Goal: Task Accomplishment & Management: Manage account settings

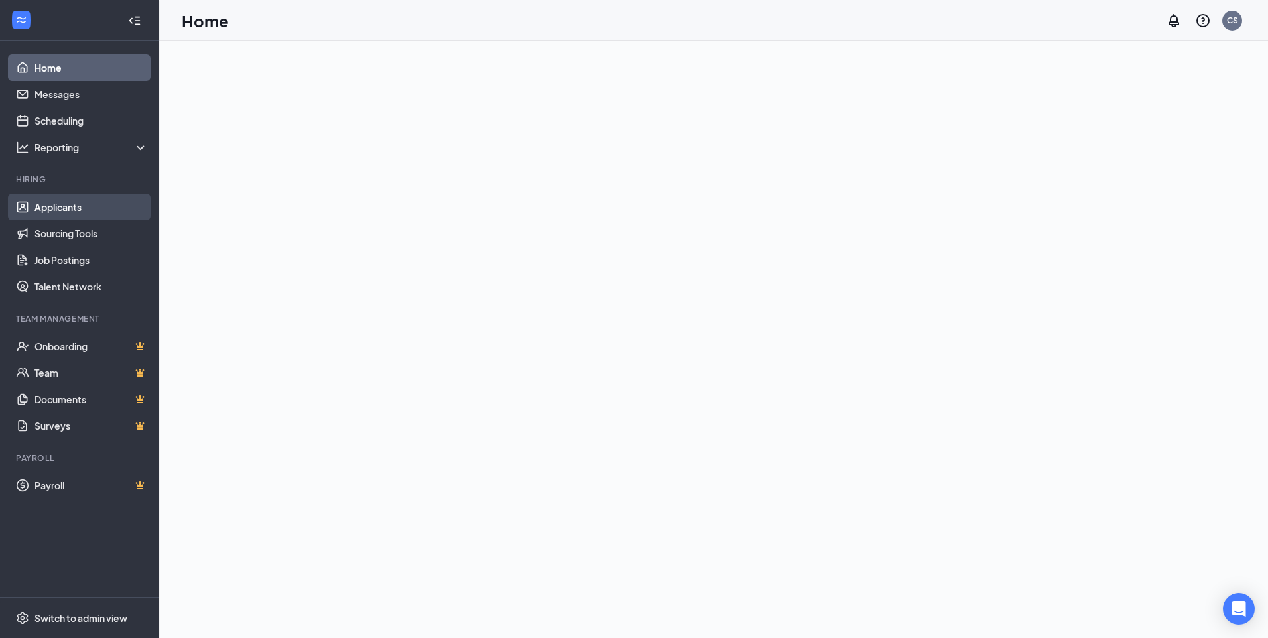
click at [54, 205] on link "Applicants" at bounding box center [90, 207] width 113 height 27
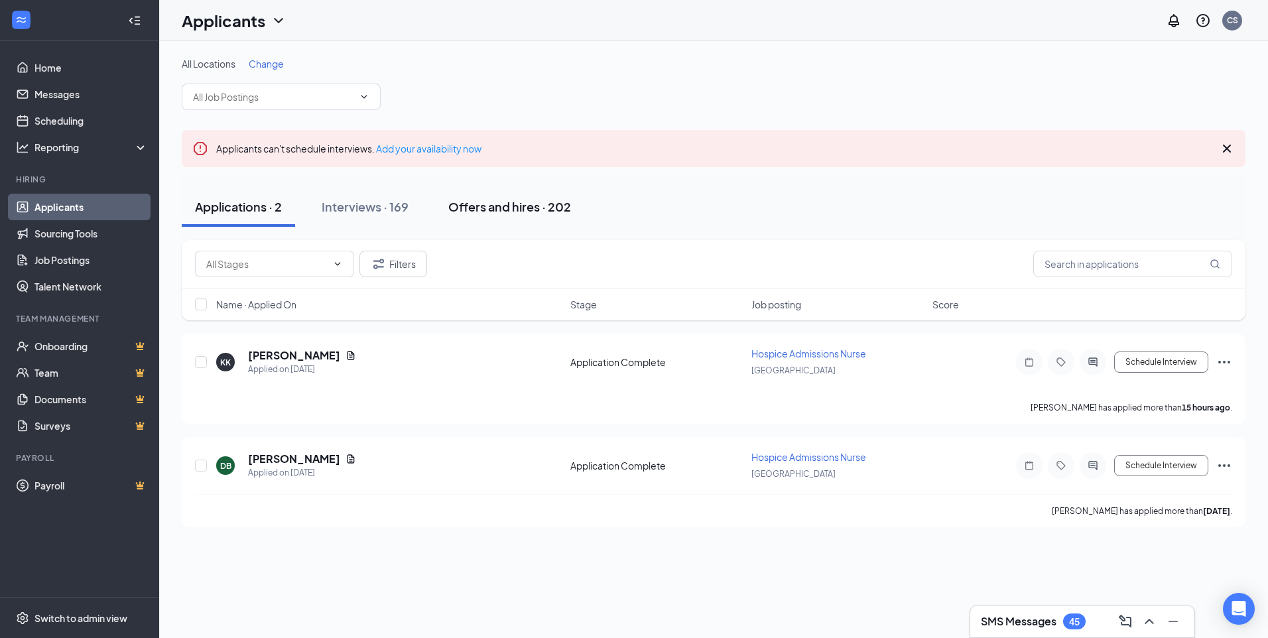
click at [522, 208] on div "Offers and hires · 202" at bounding box center [509, 206] width 123 height 17
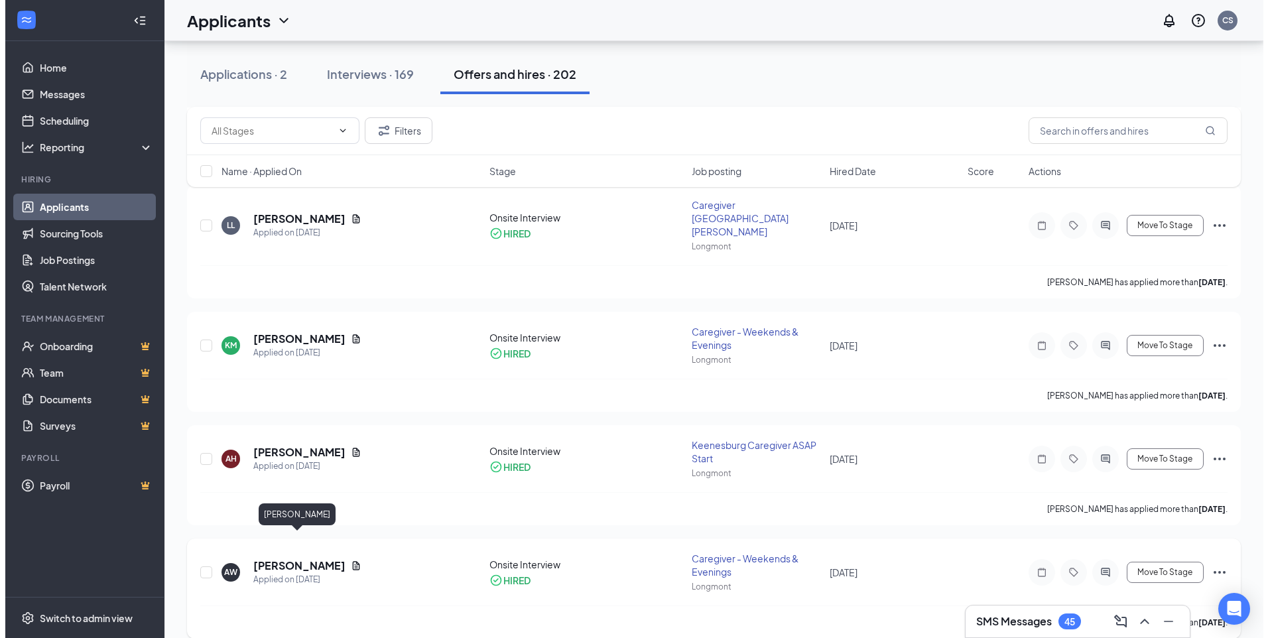
scroll to position [1716, 0]
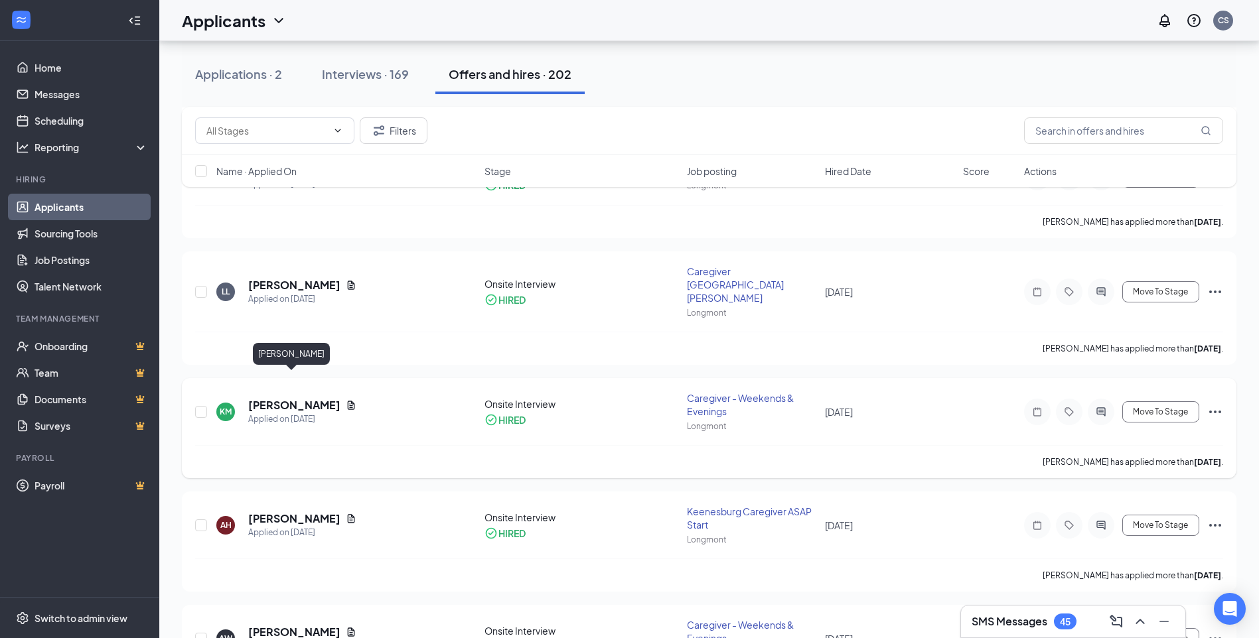
click at [294, 398] on h5 "[PERSON_NAME]" at bounding box center [294, 405] width 92 height 15
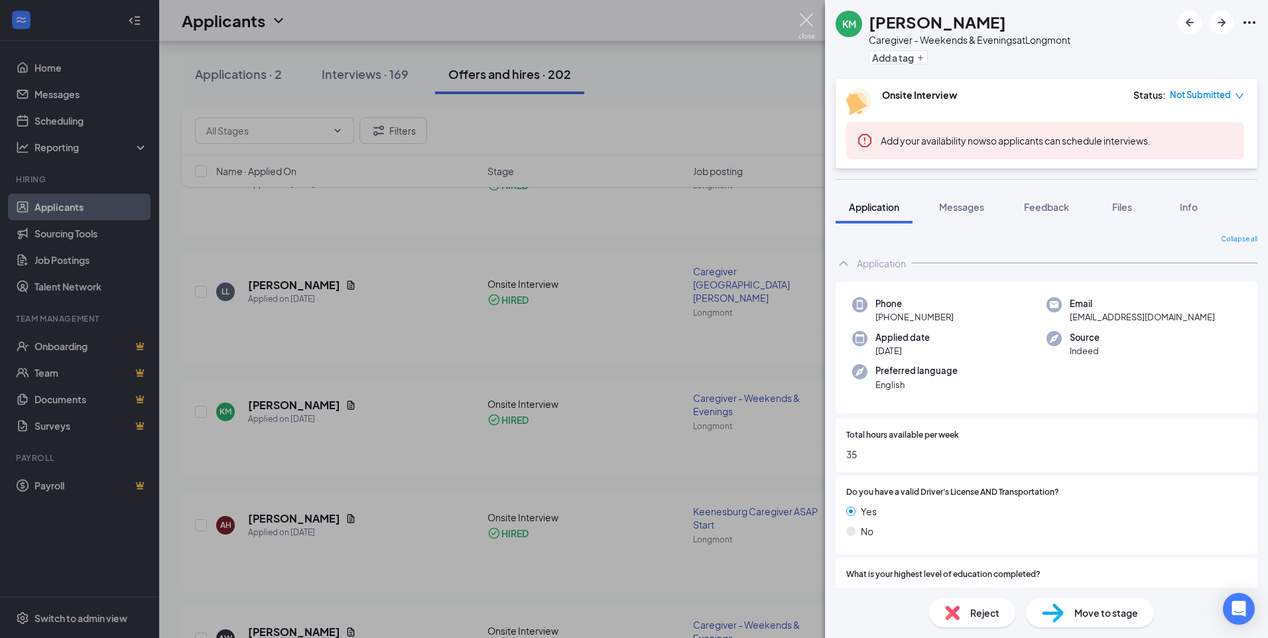
click at [812, 23] on img at bounding box center [807, 26] width 17 height 26
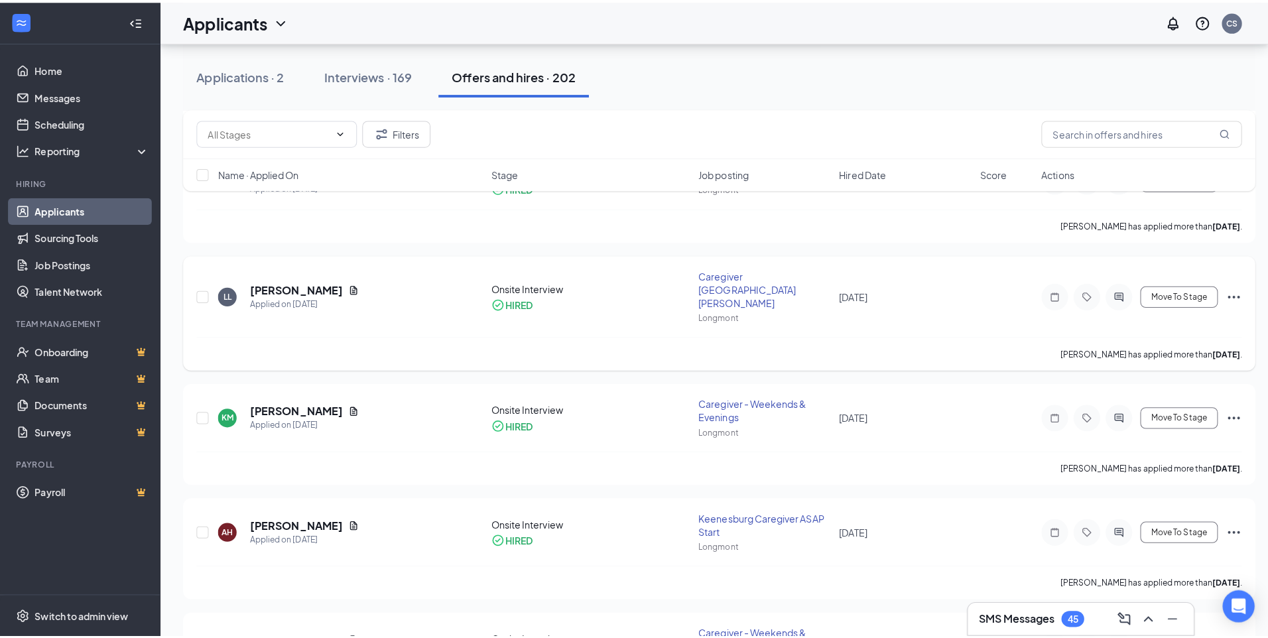
scroll to position [1650, 0]
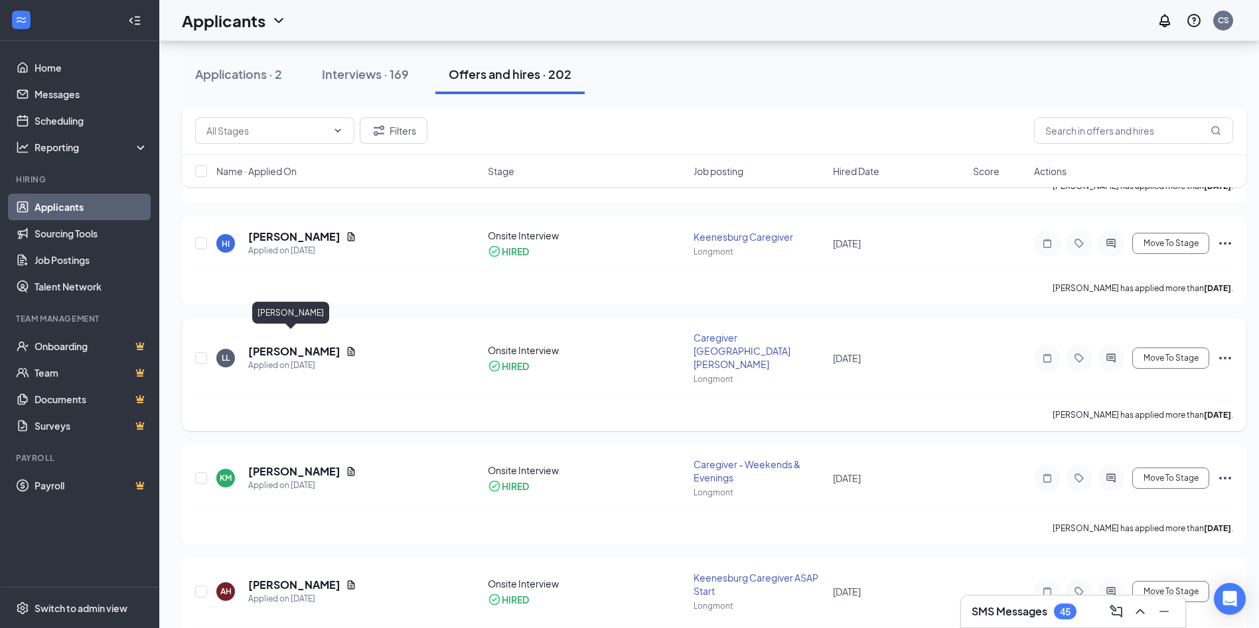
click at [289, 344] on h5 "[PERSON_NAME]" at bounding box center [294, 351] width 92 height 15
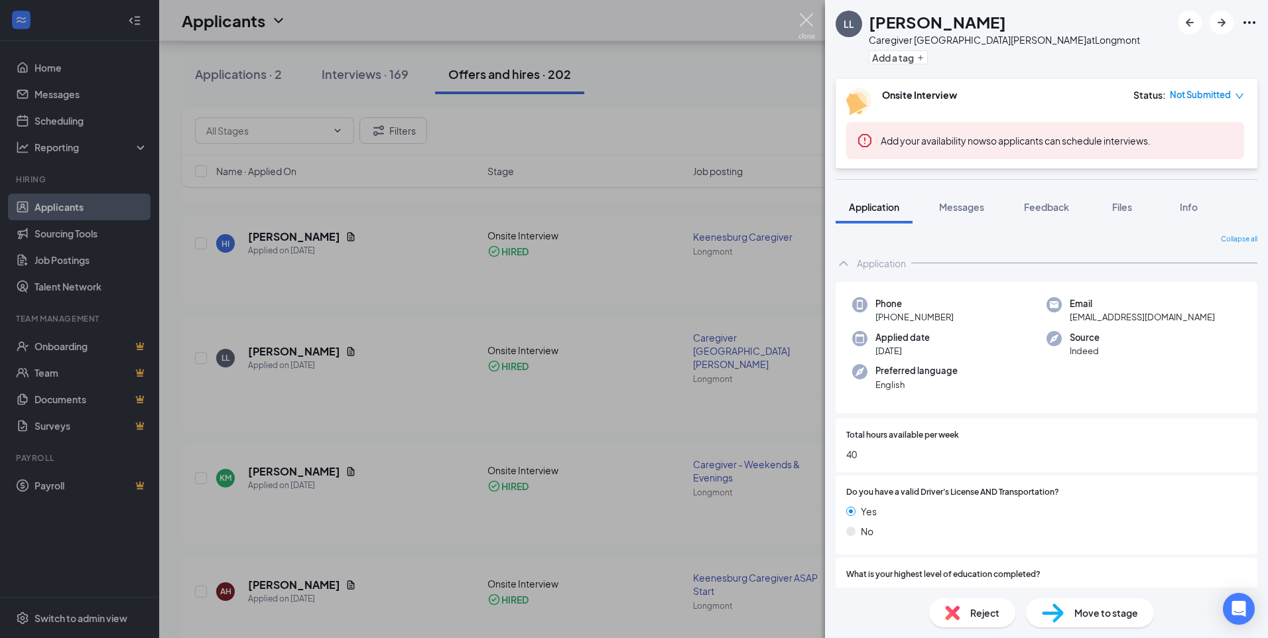
click at [807, 17] on img at bounding box center [807, 26] width 17 height 26
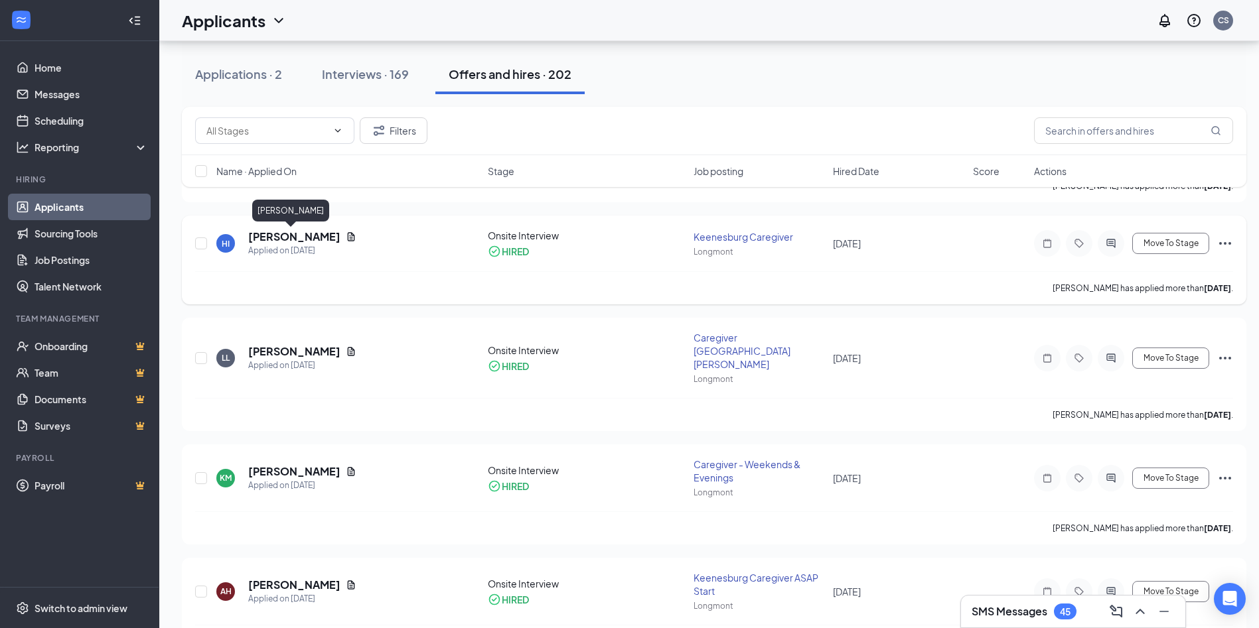
click at [267, 238] on h5 "[PERSON_NAME]" at bounding box center [294, 237] width 92 height 15
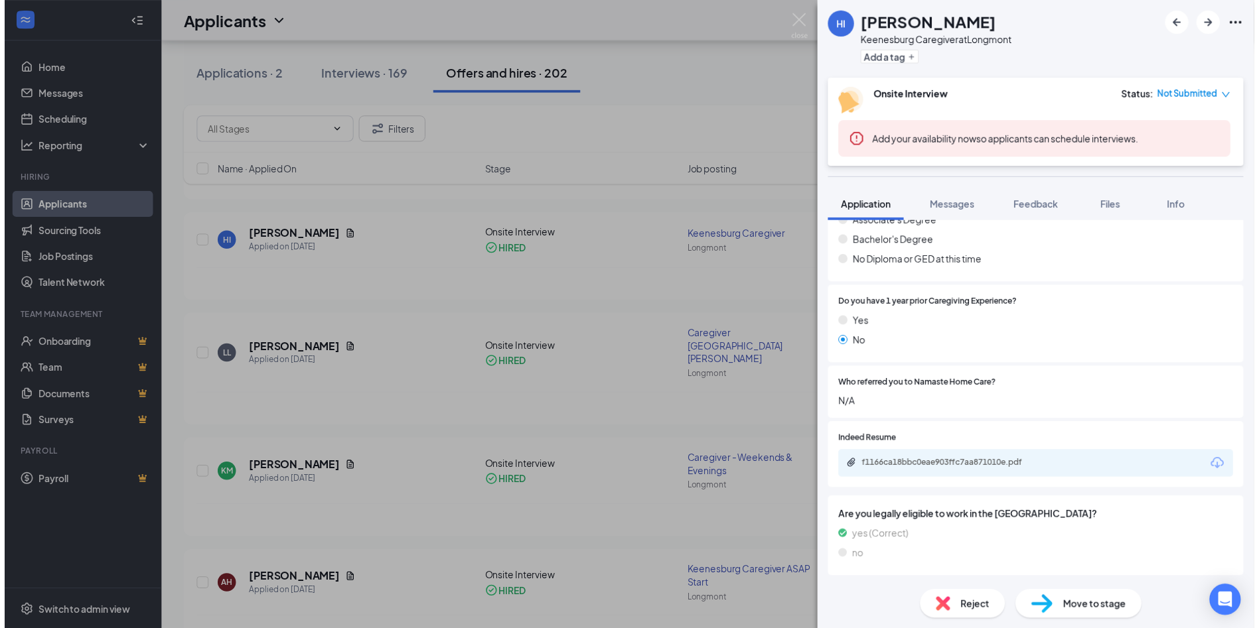
scroll to position [50, 0]
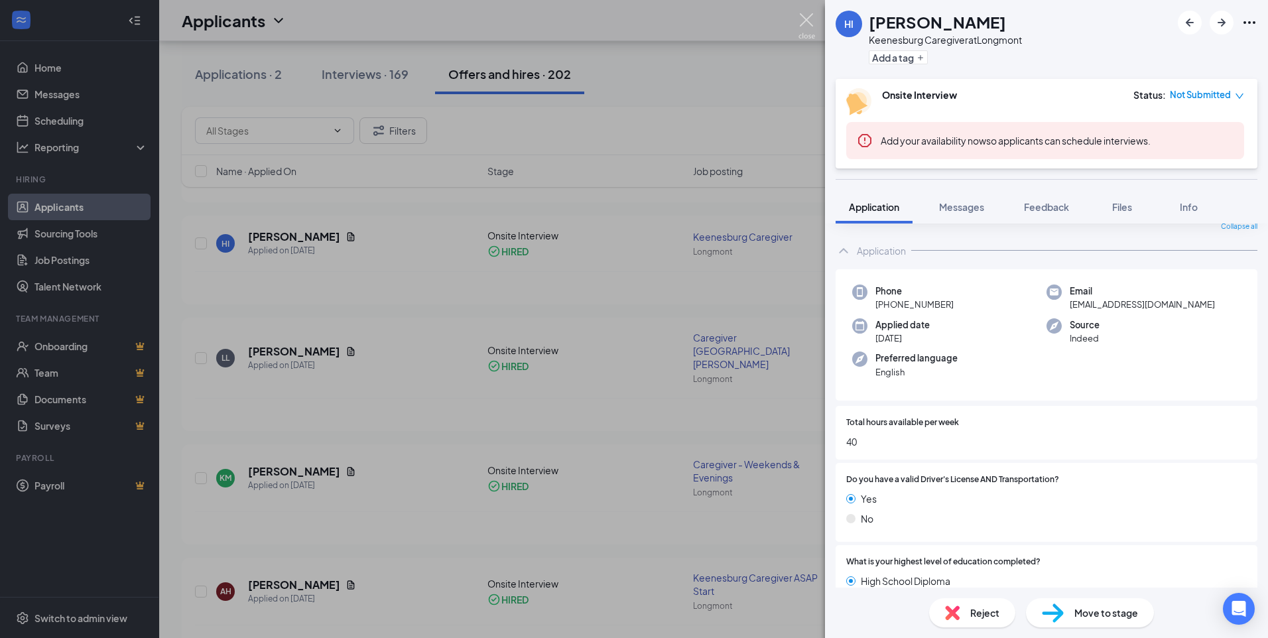
click at [807, 32] on img at bounding box center [807, 26] width 17 height 26
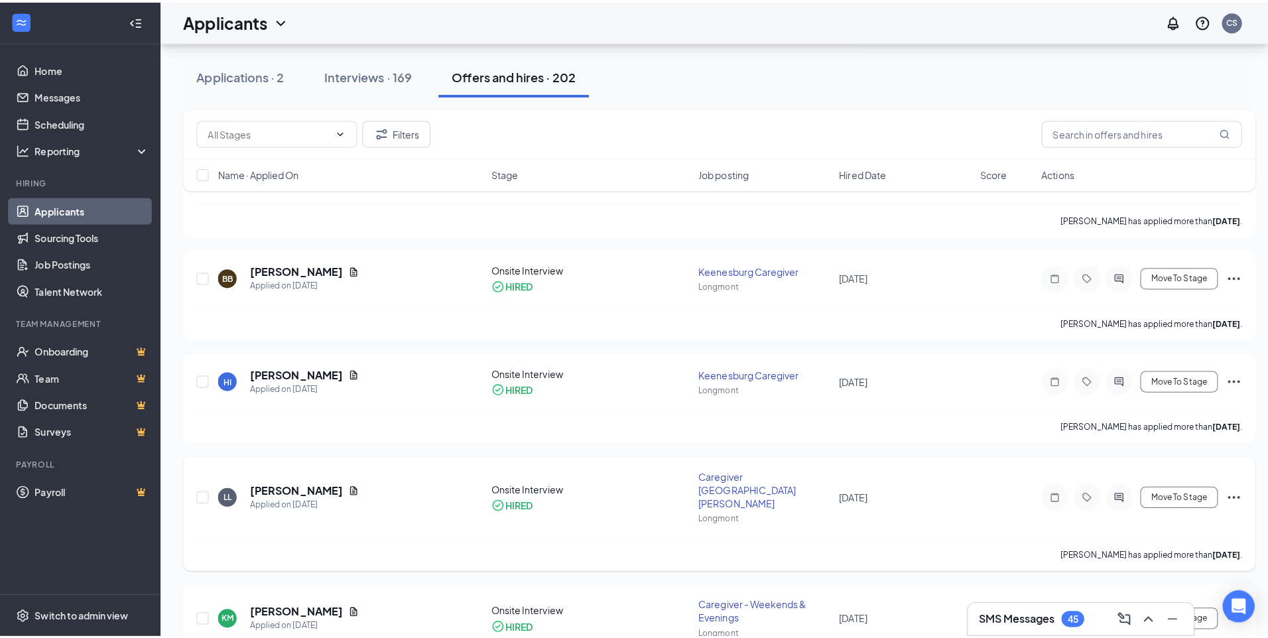
scroll to position [1451, 0]
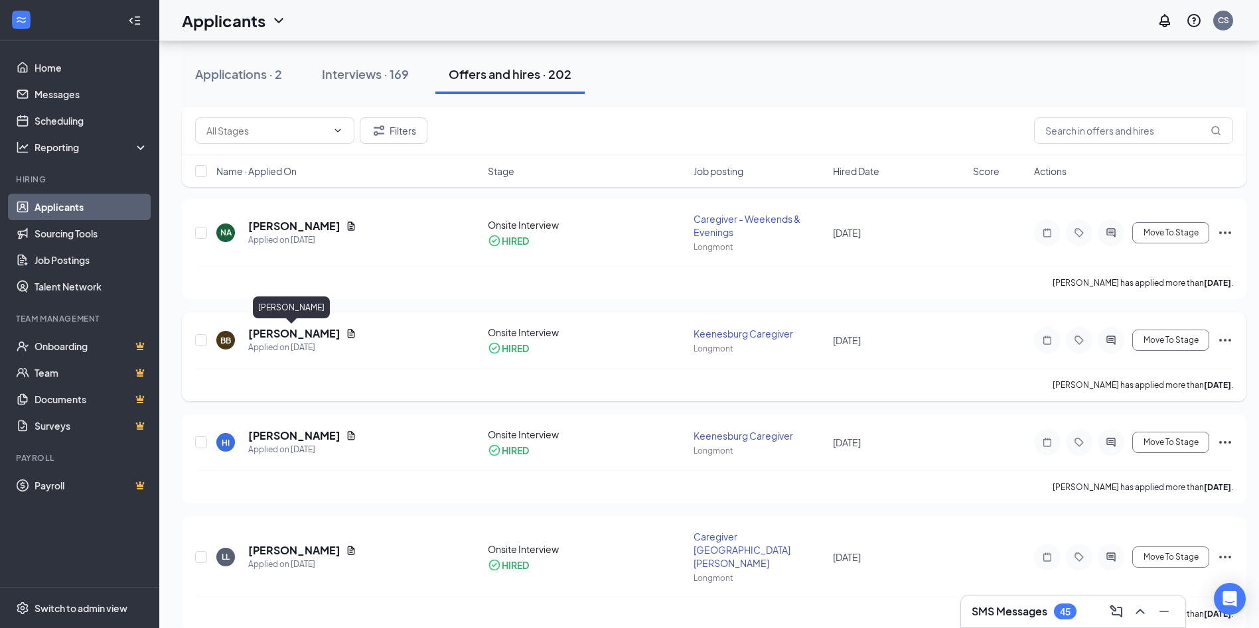
click at [273, 329] on h5 "[PERSON_NAME]" at bounding box center [294, 333] width 92 height 15
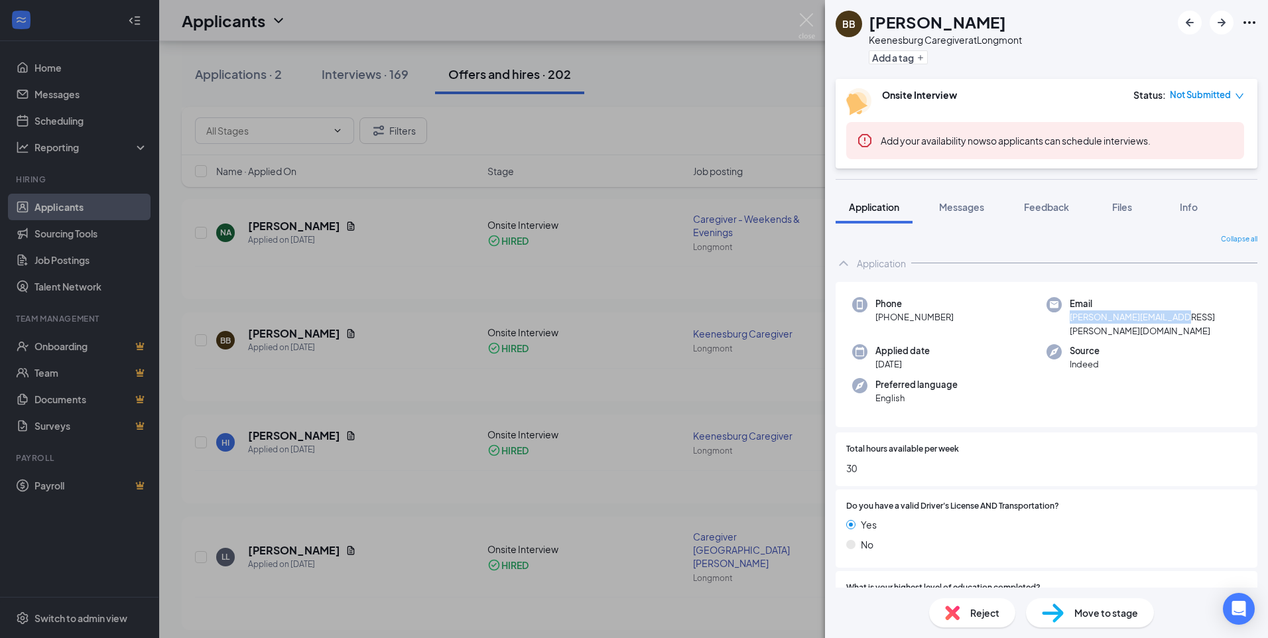
drag, startPoint x: 1182, startPoint y: 318, endPoint x: 1062, endPoint y: 318, distance: 119.4
click at [1062, 318] on div "Email brandi.barnec@yahoo.com" at bounding box center [1144, 317] width 194 height 40
copy span "brandi.barnec@yahoo.com"
click at [803, 15] on img at bounding box center [807, 26] width 17 height 26
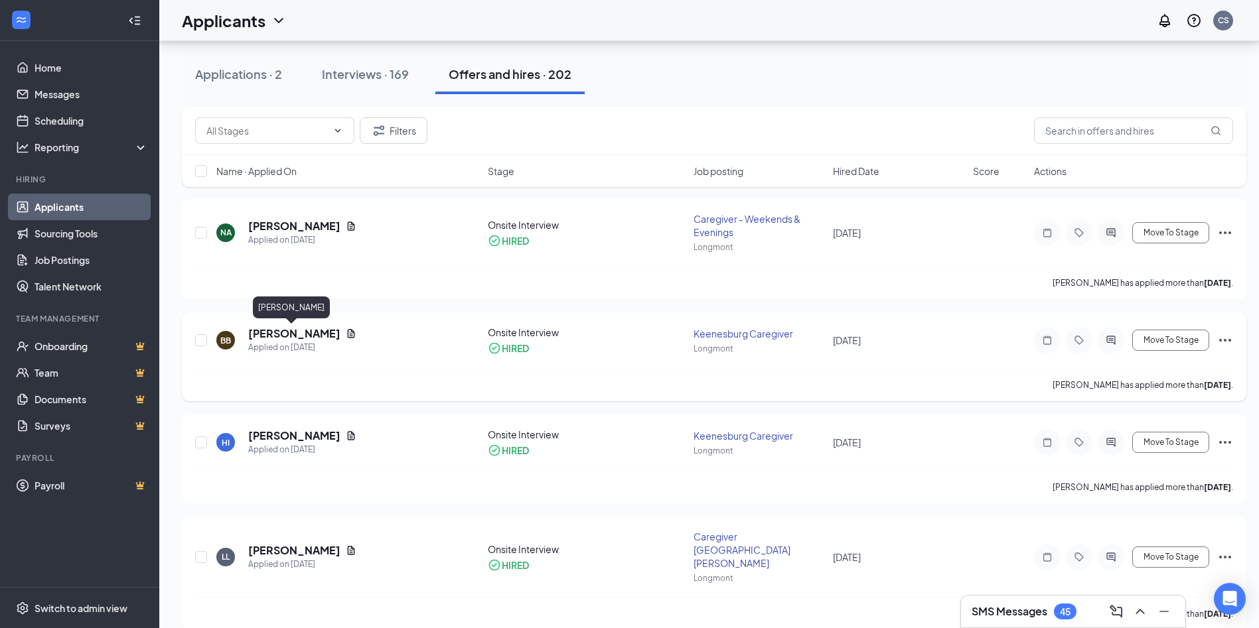
click at [289, 334] on h5 "[PERSON_NAME]" at bounding box center [294, 333] width 92 height 15
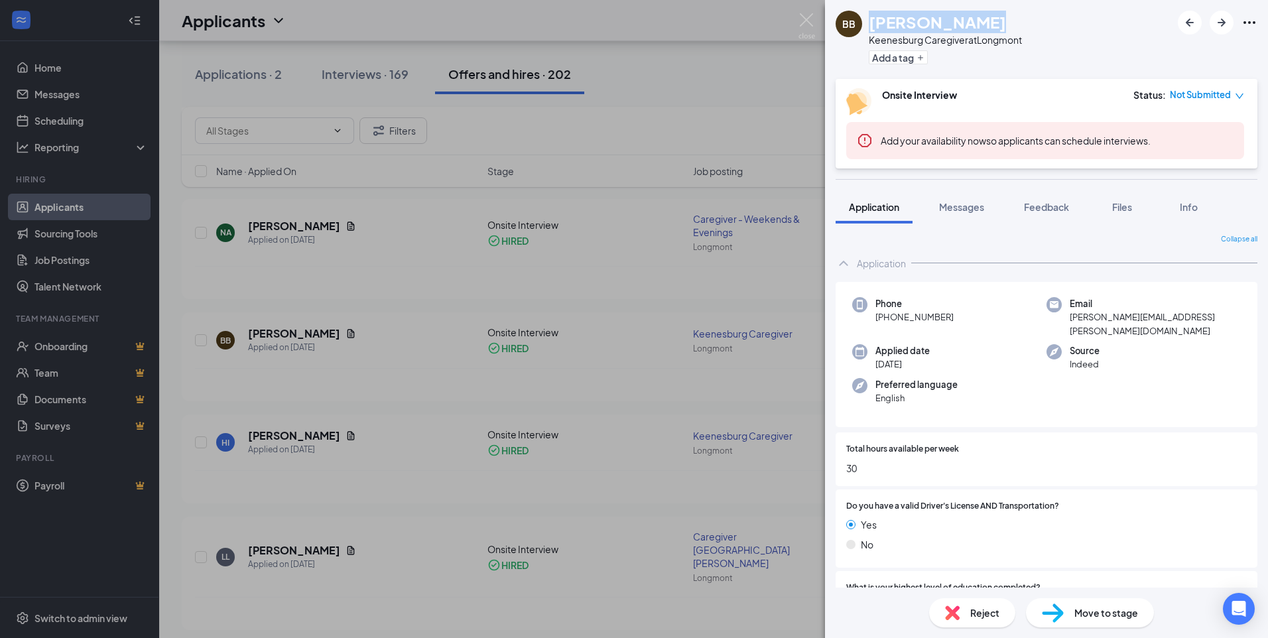
drag, startPoint x: 988, startPoint y: 20, endPoint x: 871, endPoint y: 19, distance: 116.8
click at [871, 19] on div "[PERSON_NAME]" at bounding box center [945, 22] width 153 height 23
copy h1 "[PERSON_NAME]"
click at [806, 25] on img at bounding box center [807, 26] width 17 height 26
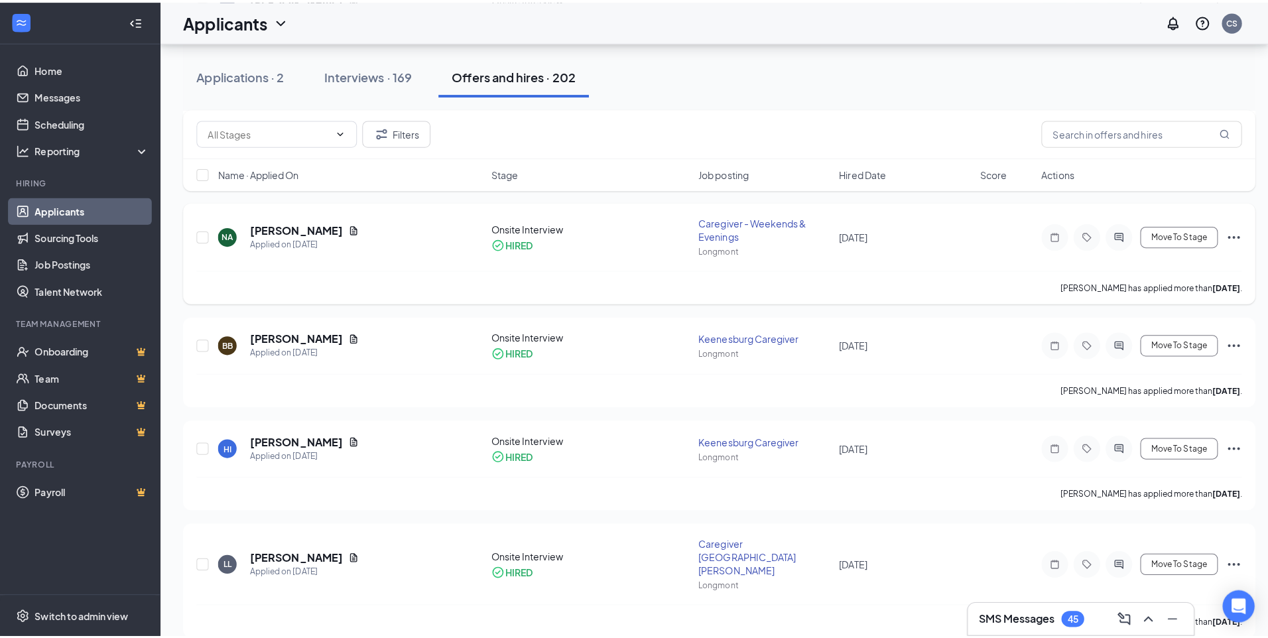
scroll to position [1385, 0]
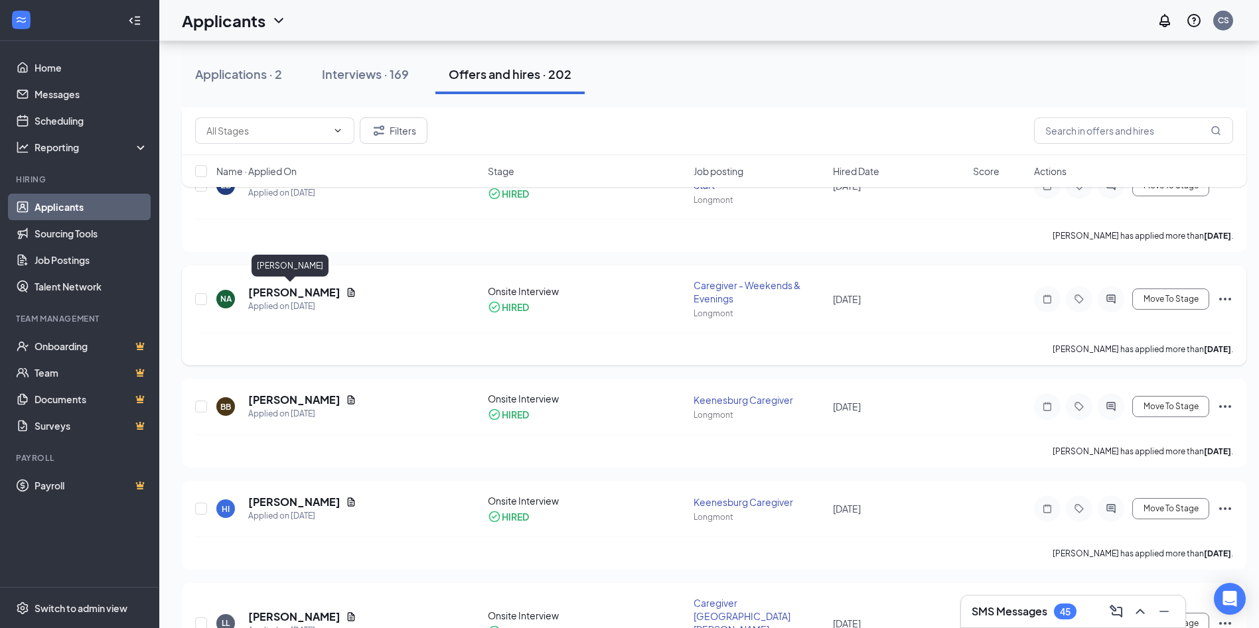
click at [289, 299] on h5 "[PERSON_NAME]" at bounding box center [294, 292] width 92 height 15
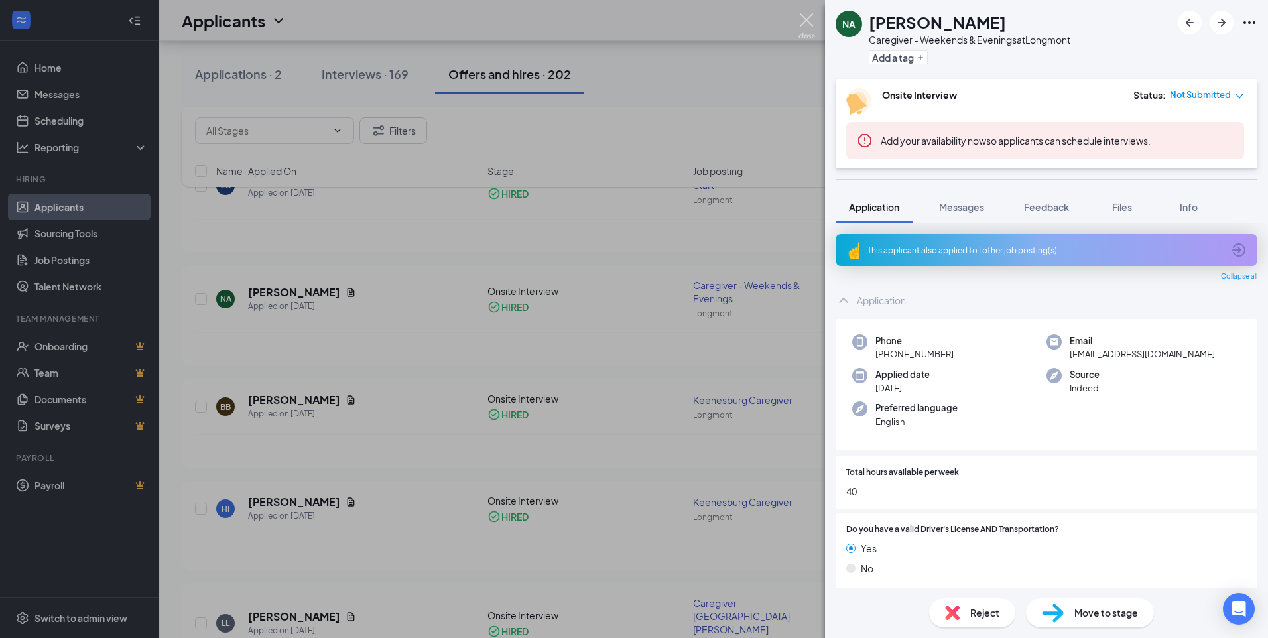
click at [812, 22] on img at bounding box center [807, 26] width 17 height 26
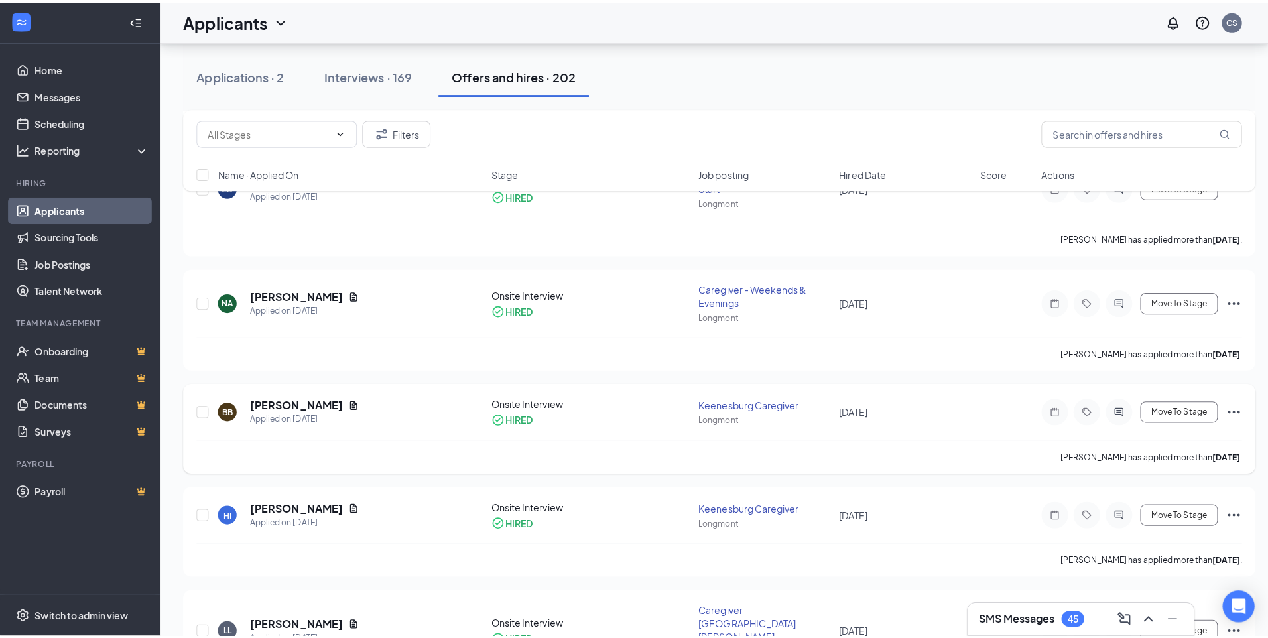
scroll to position [1318, 0]
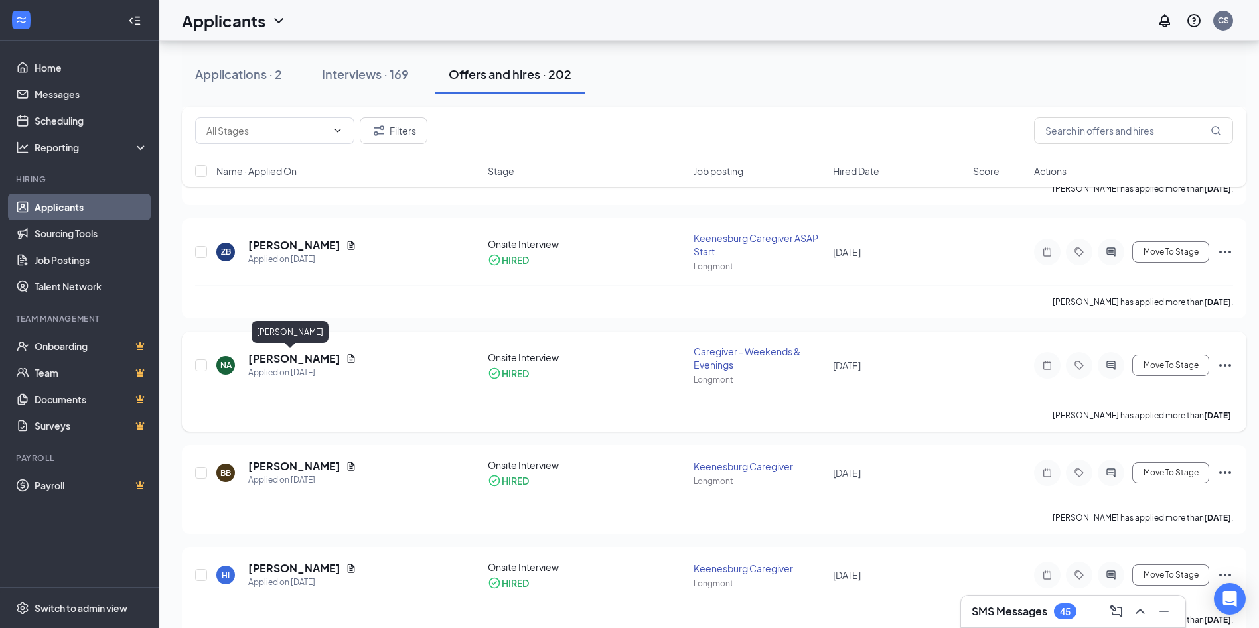
click at [287, 358] on h5 "[PERSON_NAME]" at bounding box center [294, 359] width 92 height 15
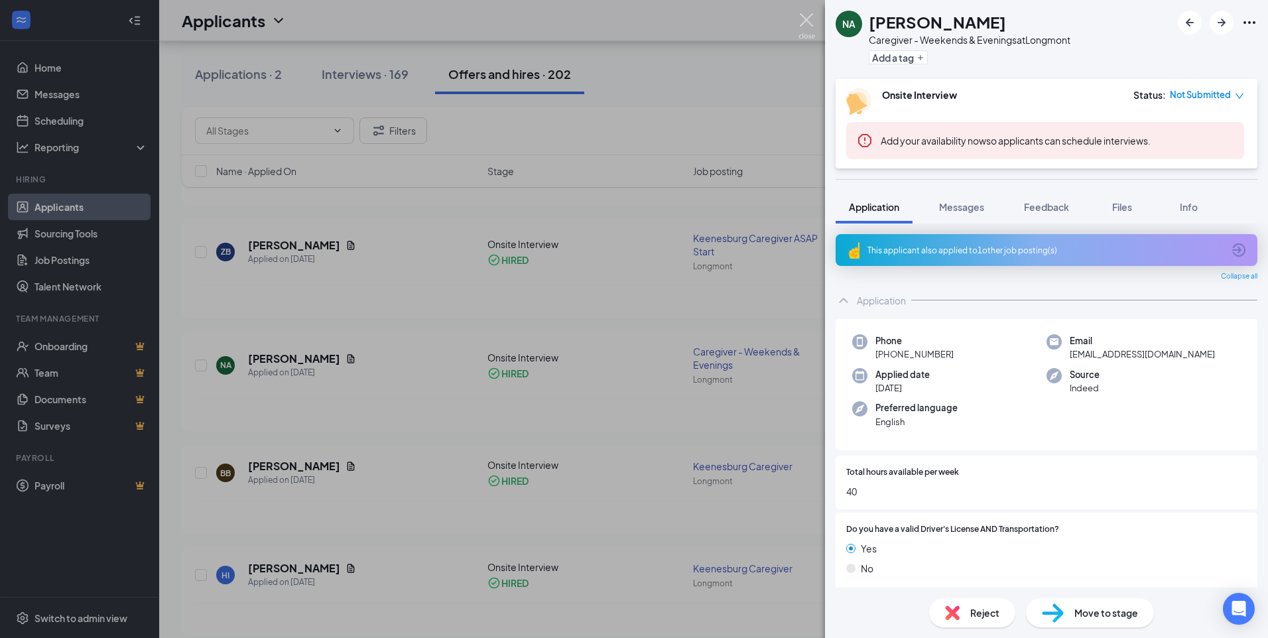
click at [809, 19] on img at bounding box center [807, 26] width 17 height 26
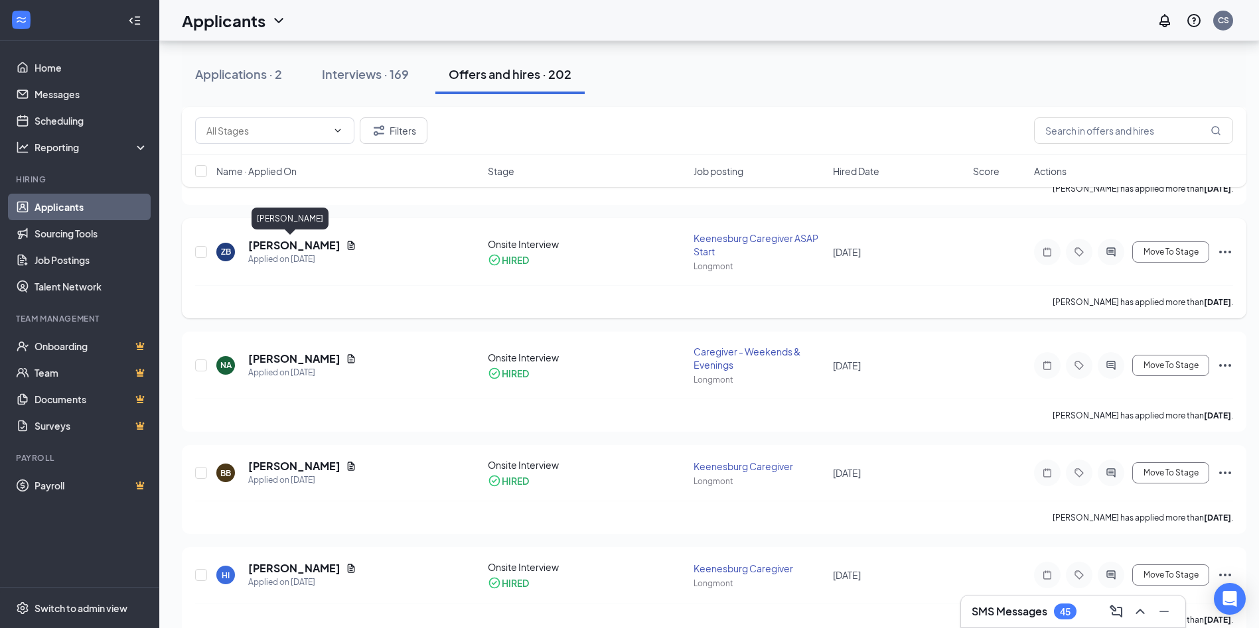
click at [281, 245] on h5 "[PERSON_NAME]" at bounding box center [294, 245] width 92 height 15
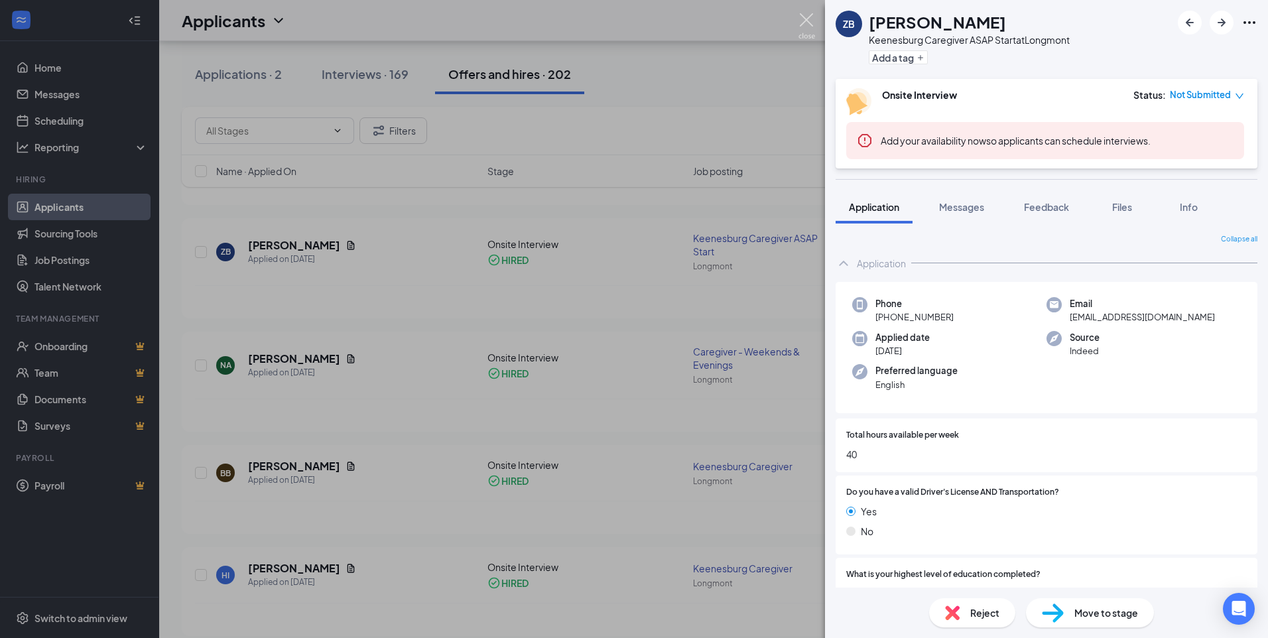
click at [809, 19] on img at bounding box center [807, 26] width 17 height 26
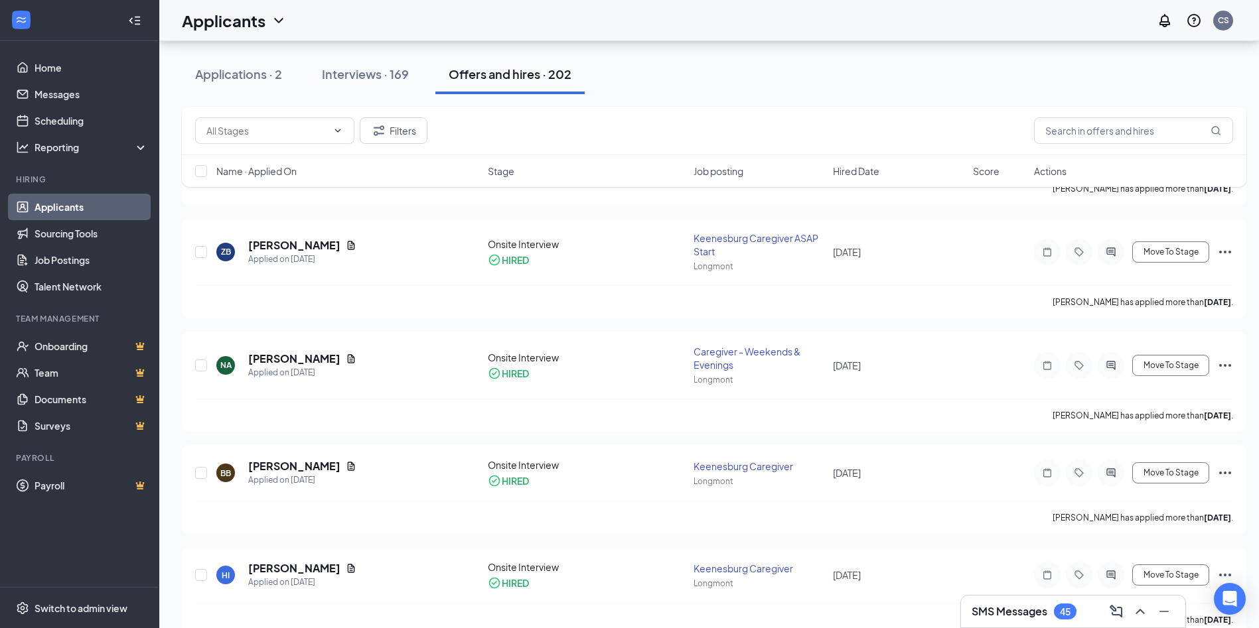
click at [811, 20] on div "Applicants CS" at bounding box center [708, 20] width 1099 height 41
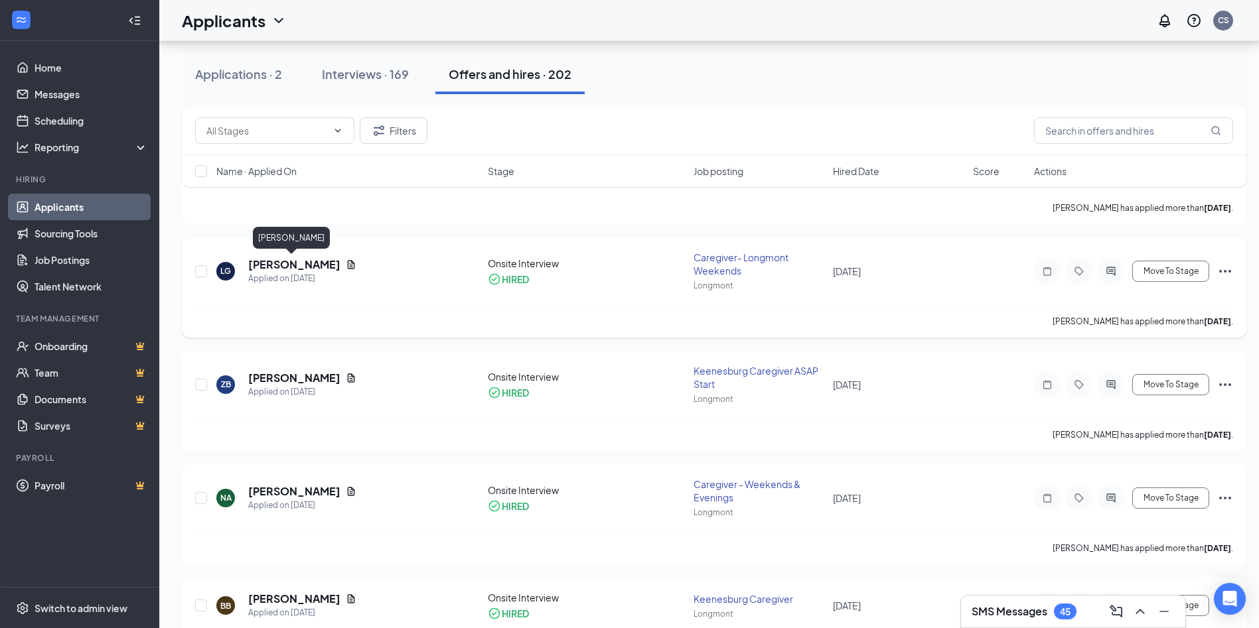
click at [281, 265] on h5 "[PERSON_NAME]" at bounding box center [294, 264] width 92 height 15
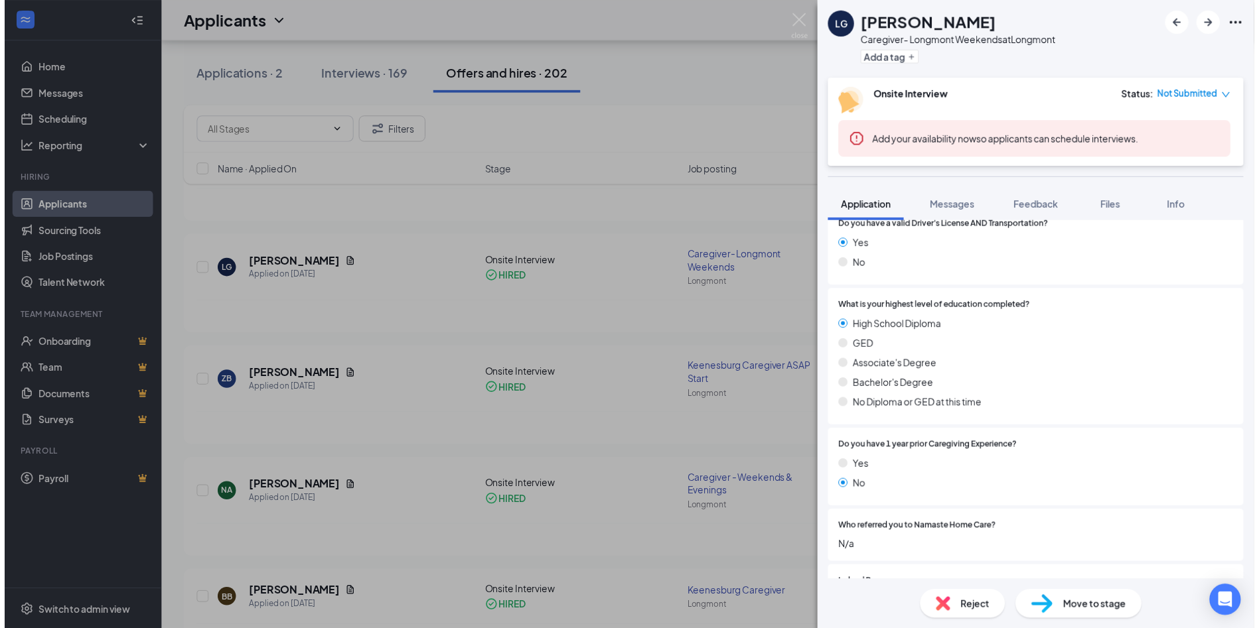
scroll to position [332, 0]
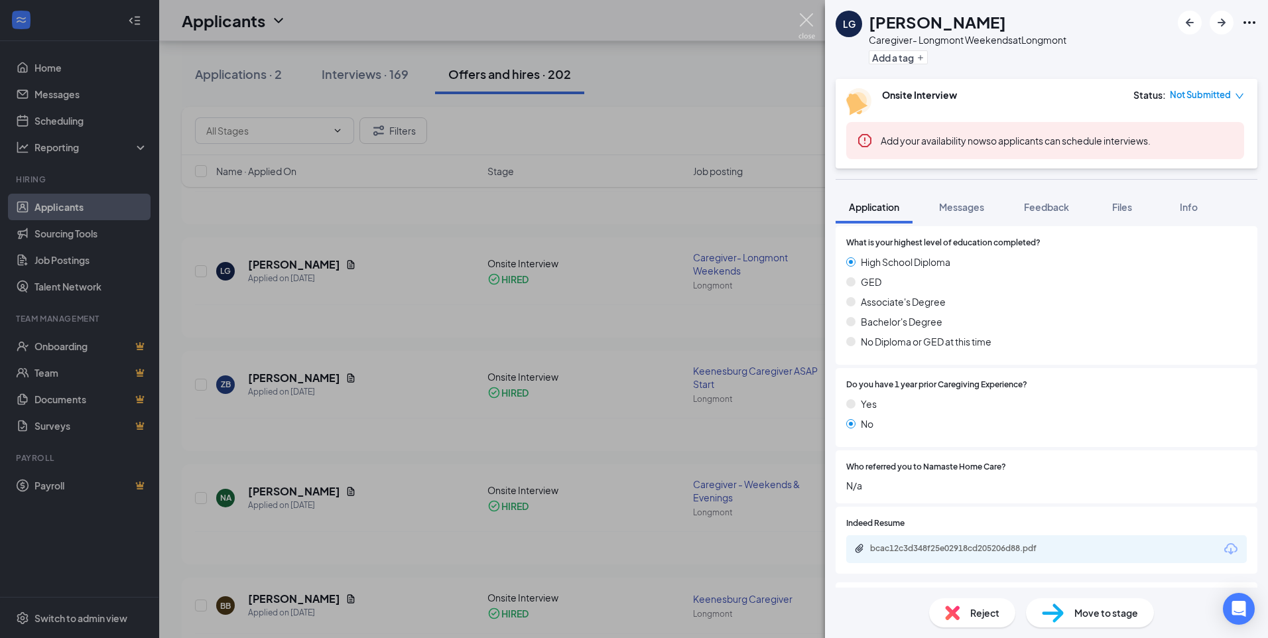
click at [812, 19] on img at bounding box center [807, 26] width 17 height 26
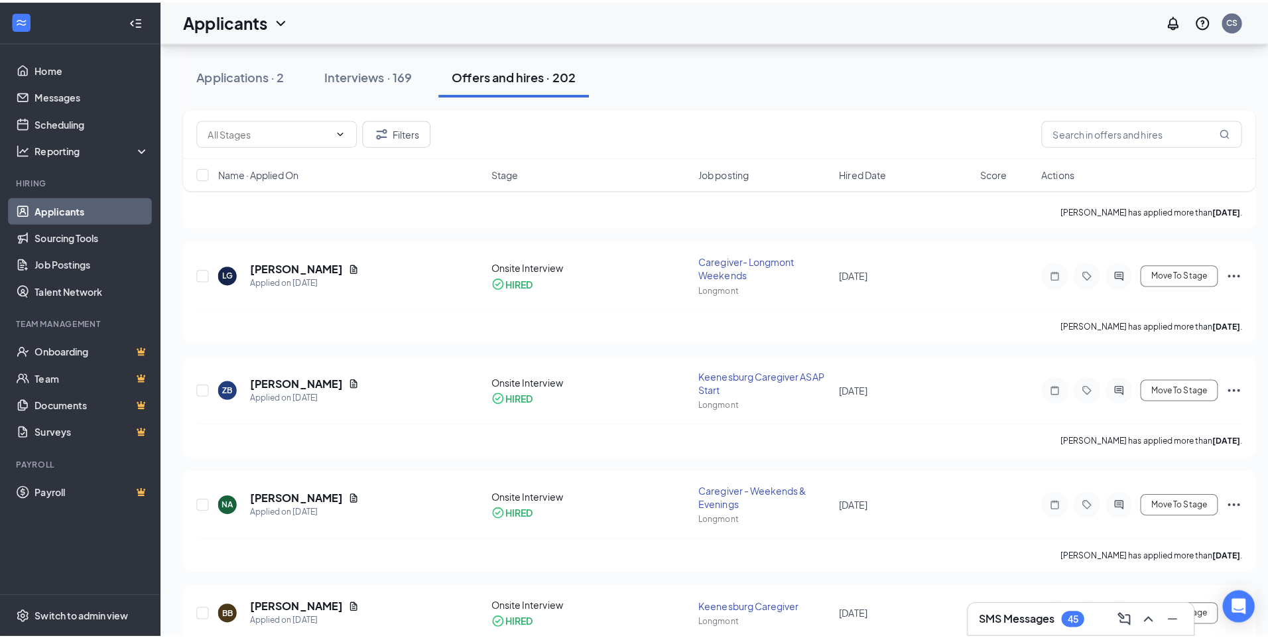
scroll to position [1053, 0]
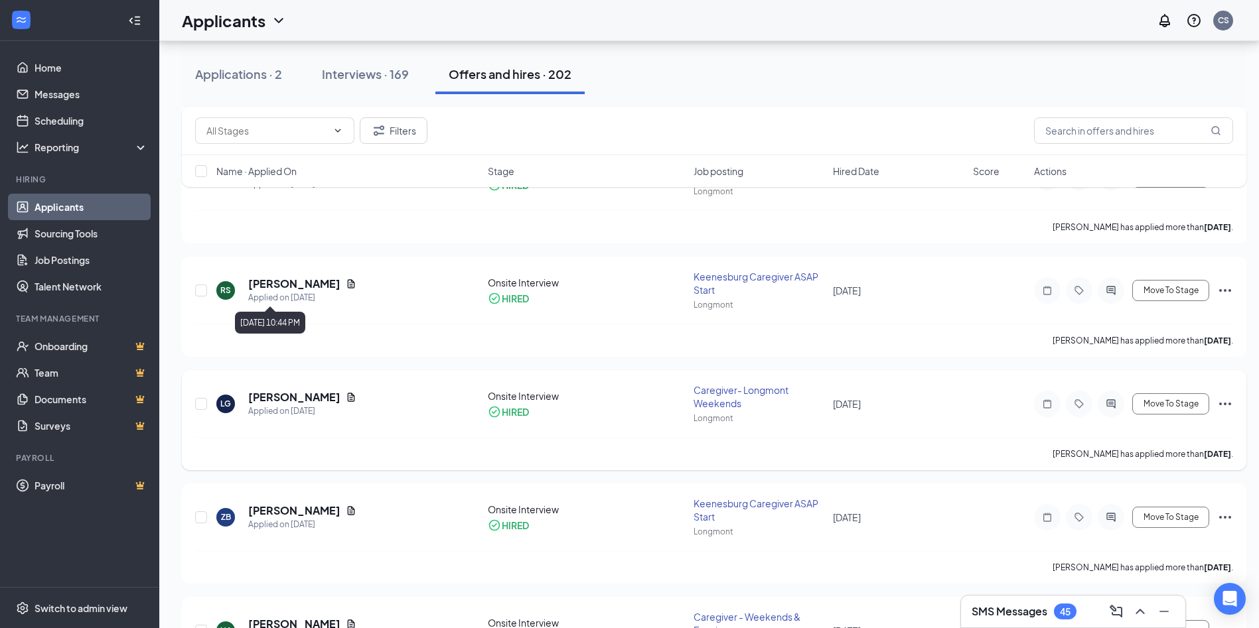
click at [294, 285] on h5 "[PERSON_NAME]" at bounding box center [294, 284] width 92 height 15
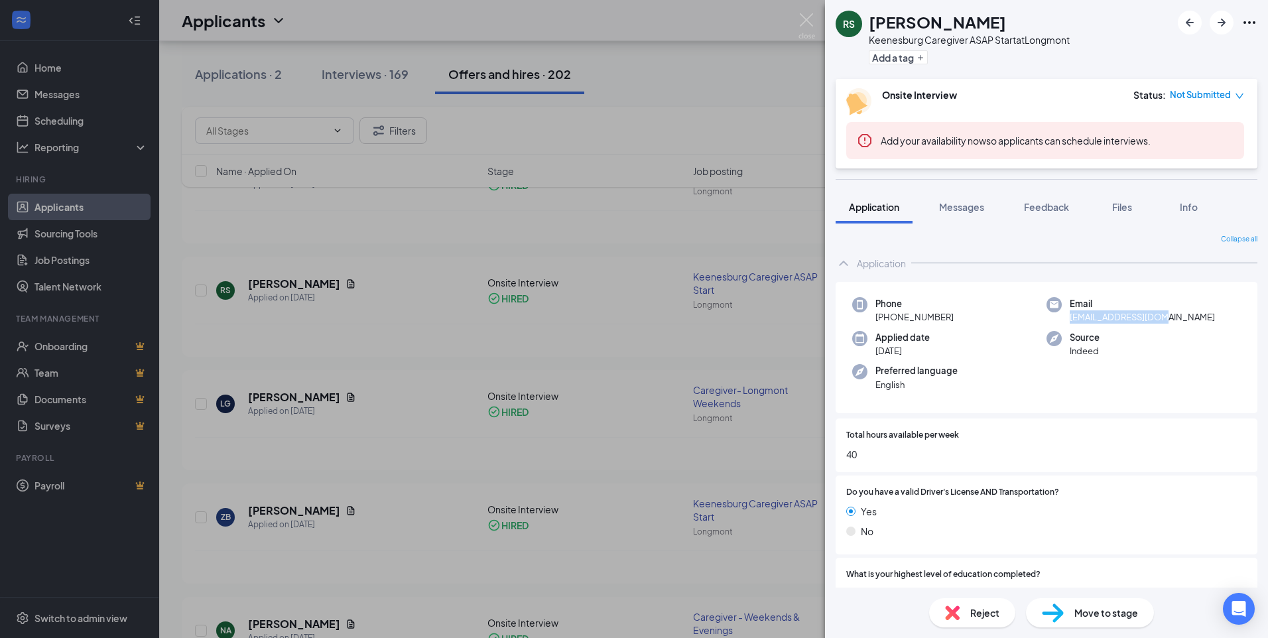
drag, startPoint x: 1147, startPoint y: 318, endPoint x: 1067, endPoint y: 316, distance: 80.3
click at [1067, 316] on div "Email bmshade87@gmail.com" at bounding box center [1144, 310] width 194 height 27
copy span "bmshade87@gmail.com"
click at [807, 29] on img at bounding box center [807, 26] width 17 height 26
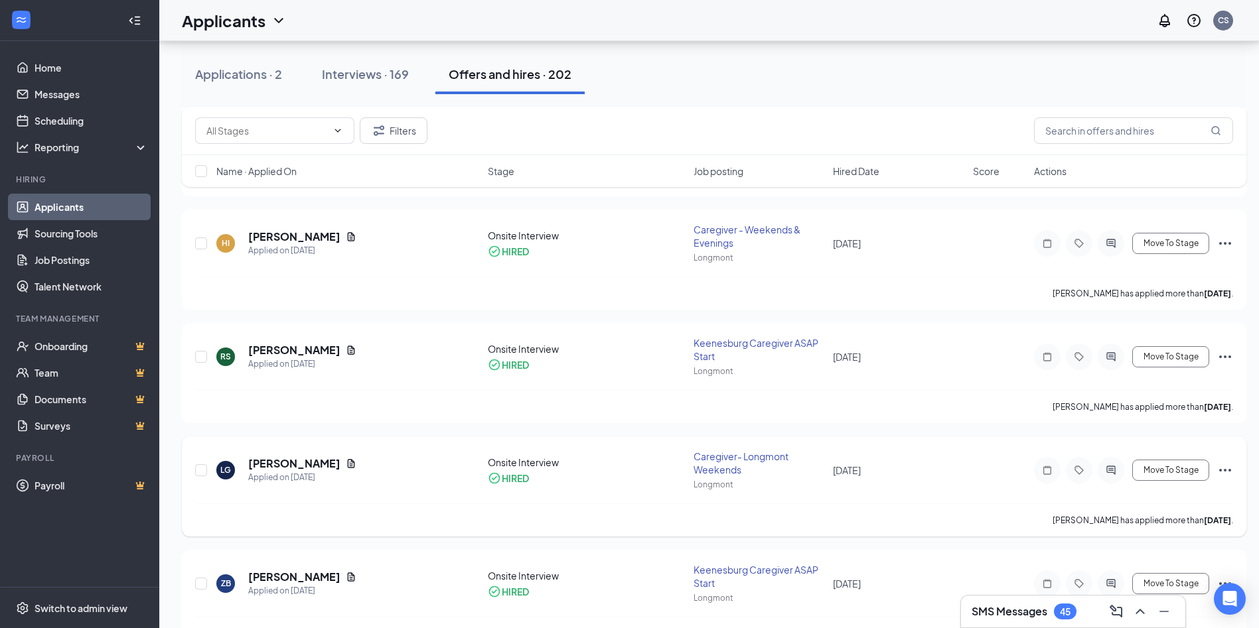
scroll to position [920, 0]
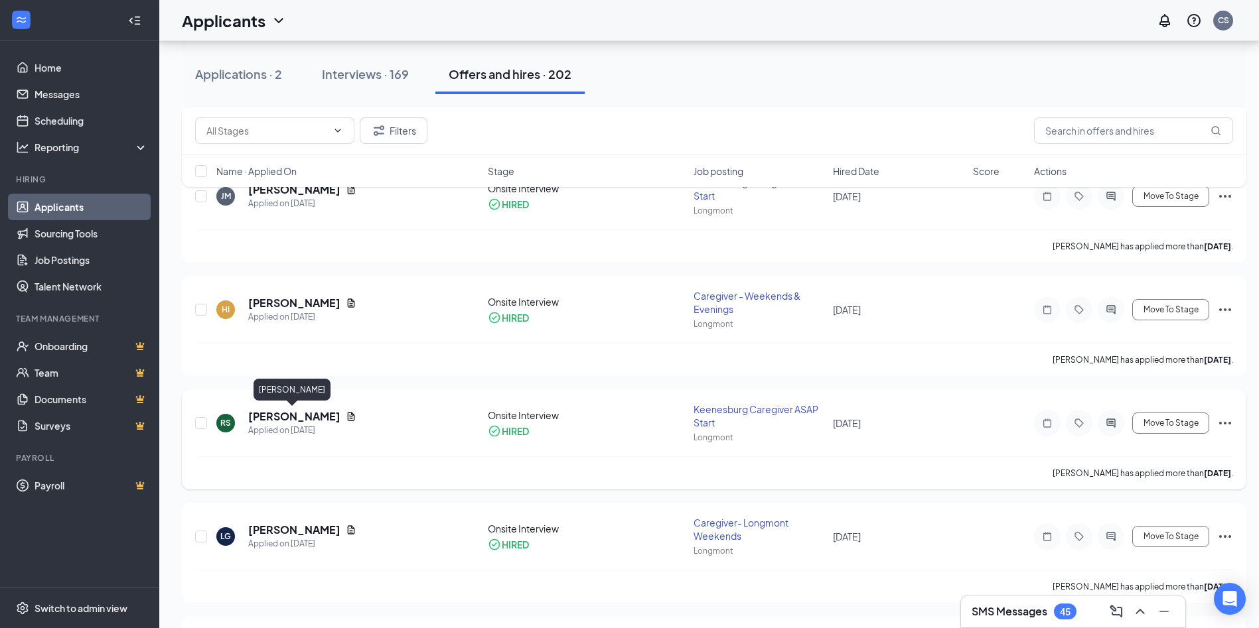
click at [281, 415] on h5 "[PERSON_NAME]" at bounding box center [294, 416] width 92 height 15
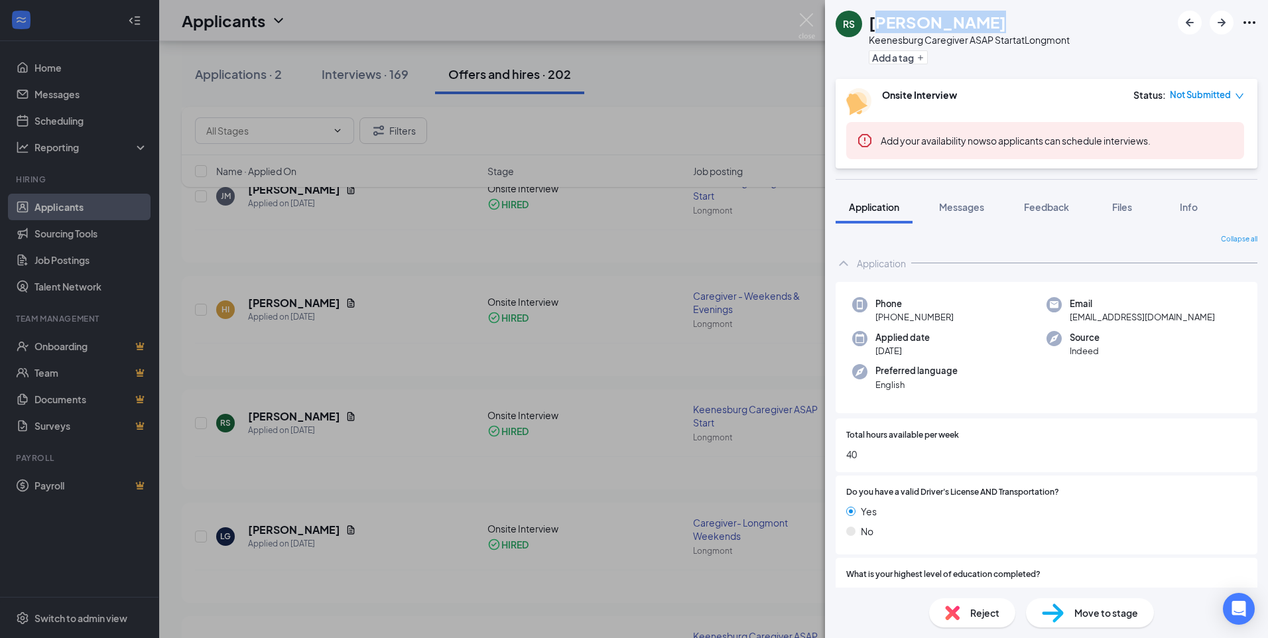
drag, startPoint x: 1002, startPoint y: 28, endPoint x: 876, endPoint y: 18, distance: 125.8
click at [876, 18] on div "[PERSON_NAME]" at bounding box center [969, 22] width 201 height 23
click at [981, 35] on div "Keenesburg Caregiver ASAP Start at Longmont" at bounding box center [969, 39] width 201 height 13
drag, startPoint x: 998, startPoint y: 25, endPoint x: 865, endPoint y: 25, distance: 133.3
click at [865, 25] on div "RS Rebecca Shade Keenesburg Caregiver ASAP Start at Longmont Add a tag" at bounding box center [953, 40] width 234 height 58
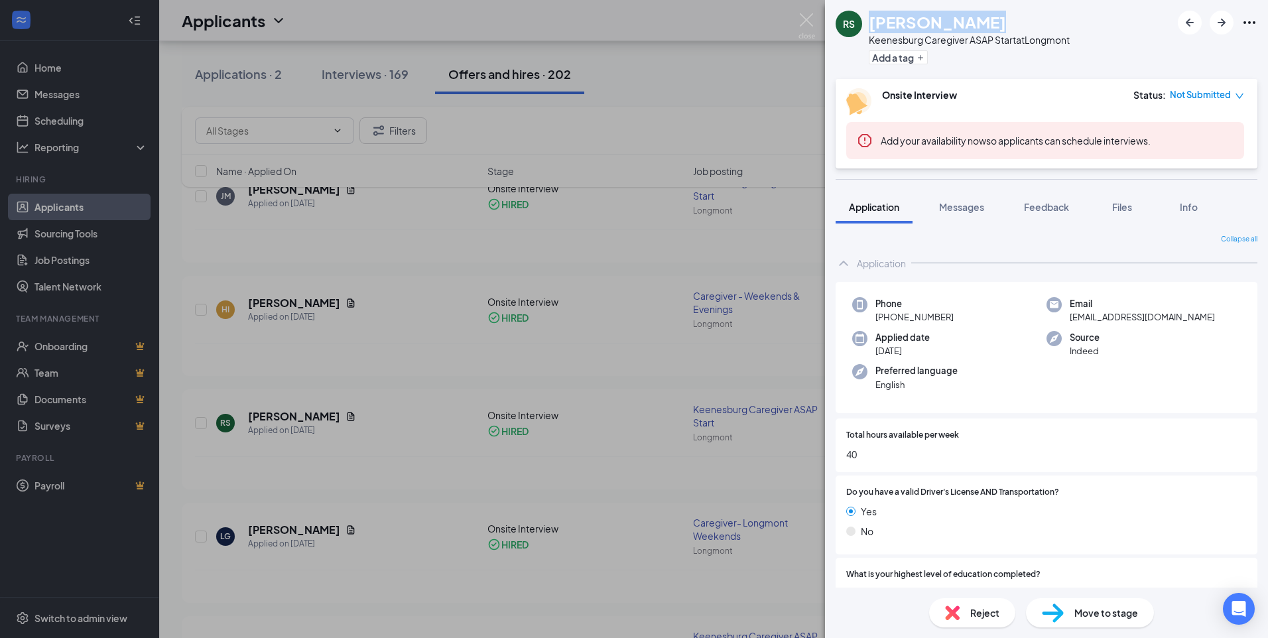
copy div "[PERSON_NAME]"
drag, startPoint x: 1170, startPoint y: 316, endPoint x: 1066, endPoint y: 321, distance: 104.3
click at [1066, 321] on div "Email bmshade87@gmail.com" at bounding box center [1144, 310] width 194 height 27
copy span "bmshade87@gmail.com"
drag, startPoint x: 642, startPoint y: 597, endPoint x: 328, endPoint y: 481, distance: 335.2
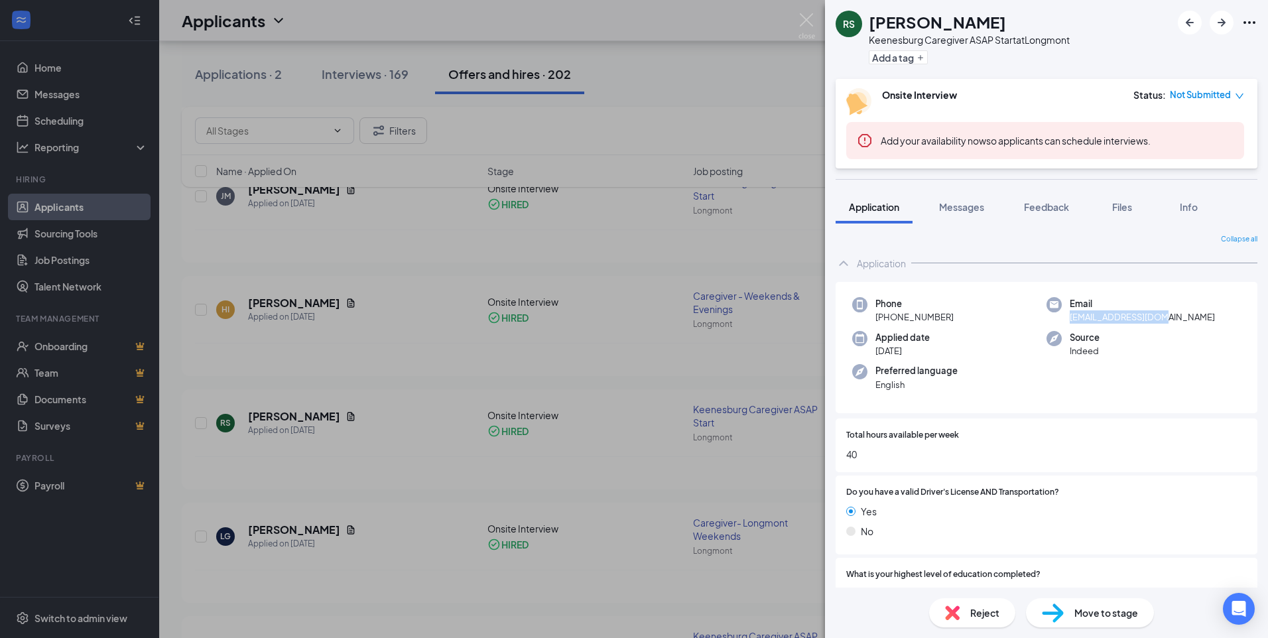
click at [642, 597] on div "RS Rebecca Shade Keenesburg Caregiver ASAP Start at Longmont Add a tag Onsite I…" at bounding box center [634, 319] width 1268 height 638
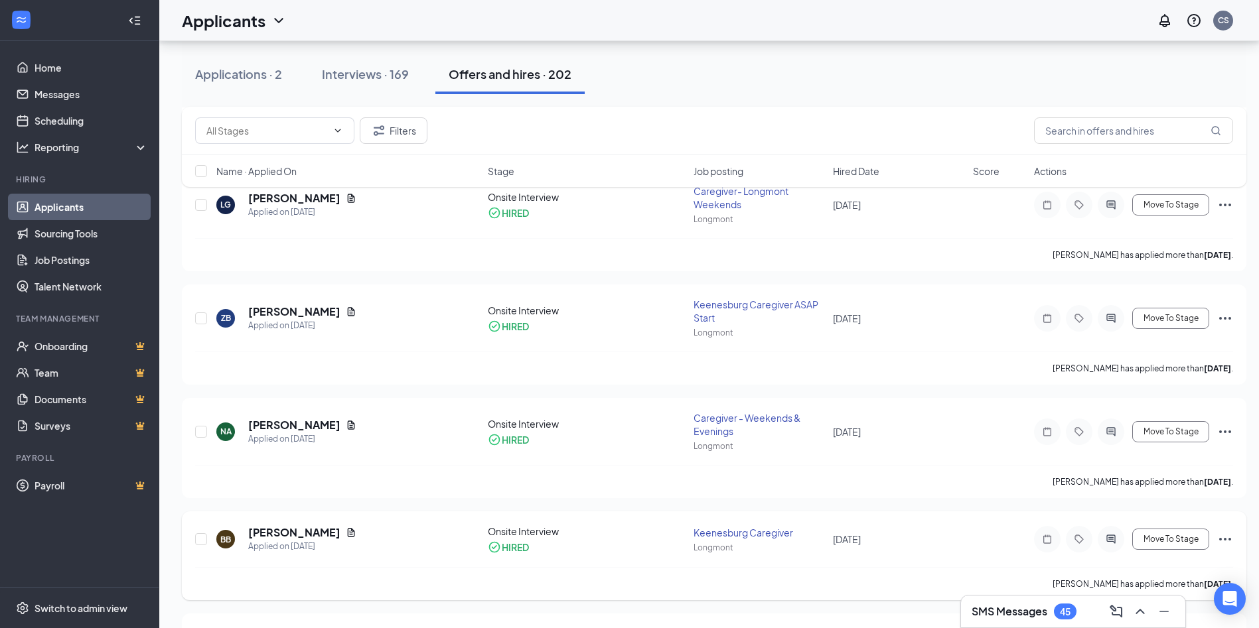
scroll to position [1318, 0]
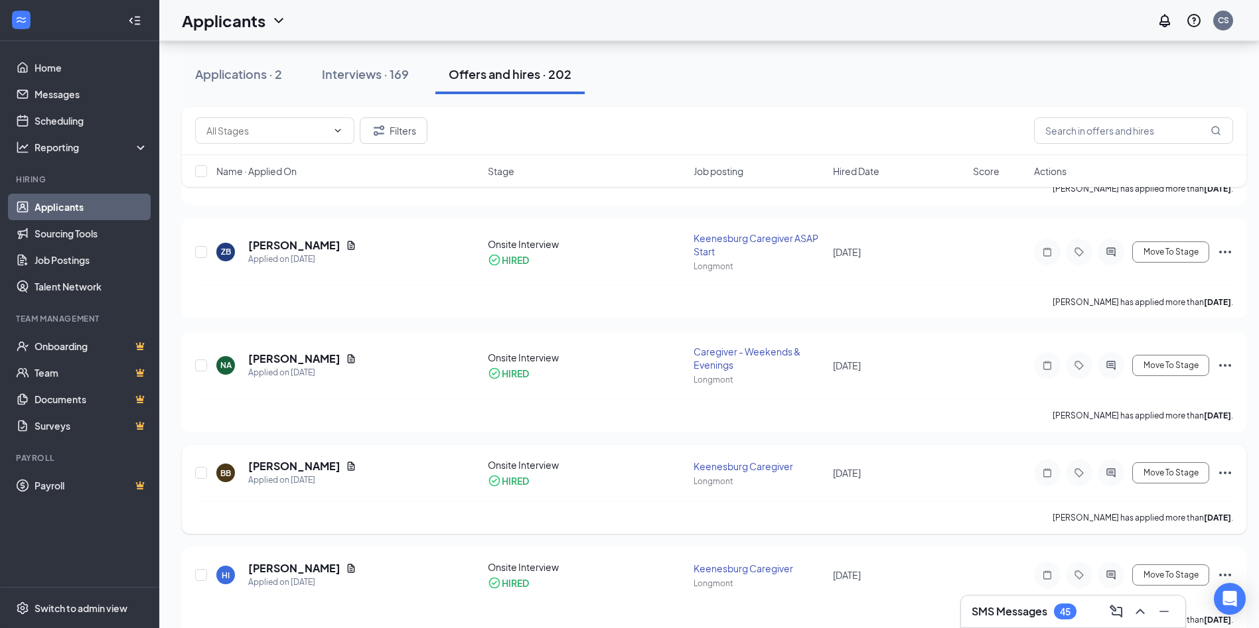
click at [293, 462] on h5 "[PERSON_NAME]" at bounding box center [294, 466] width 92 height 15
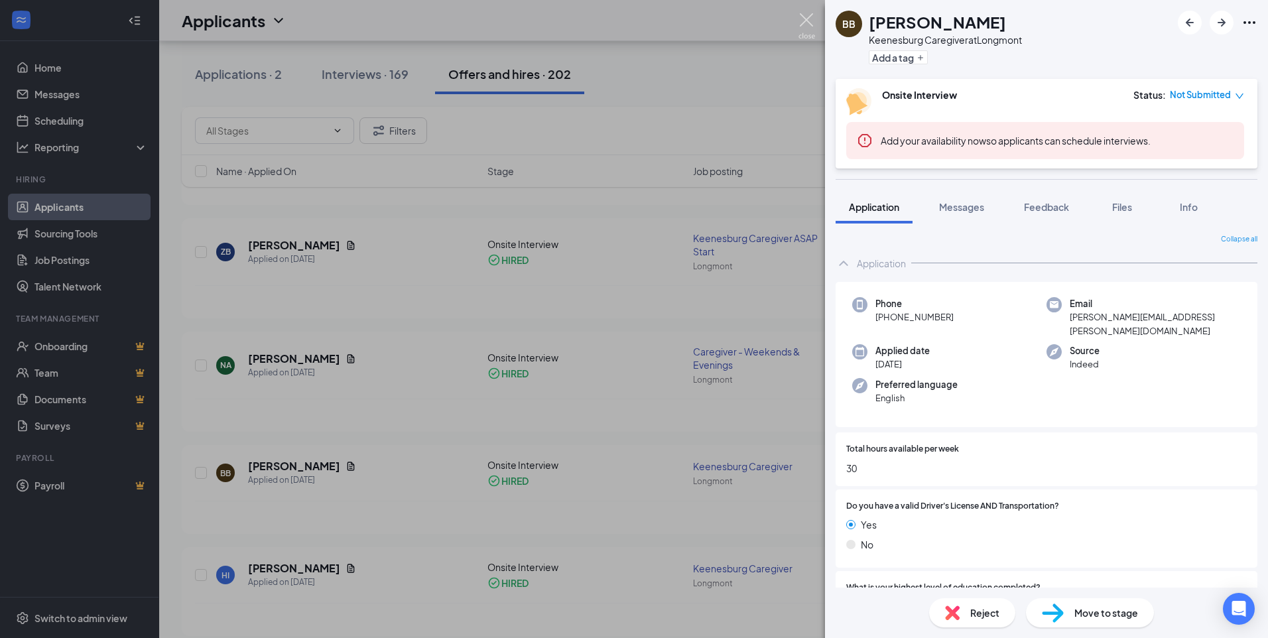
click at [802, 19] on img at bounding box center [807, 26] width 17 height 26
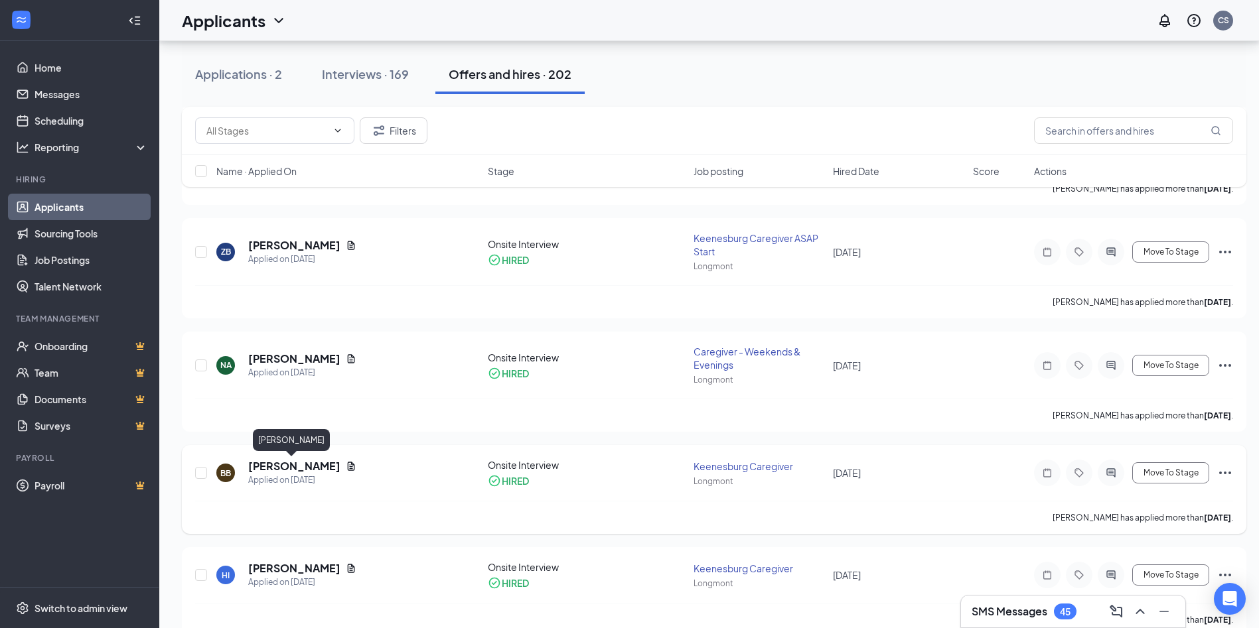
click at [264, 472] on h5 "[PERSON_NAME]" at bounding box center [294, 466] width 92 height 15
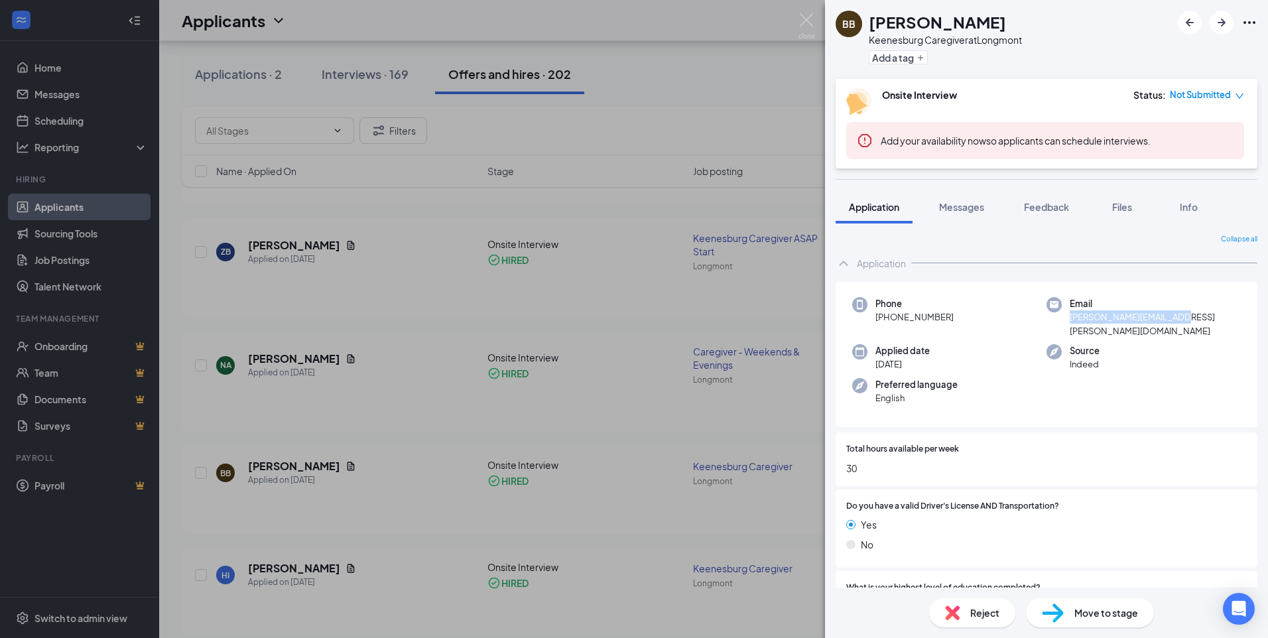
drag, startPoint x: 1194, startPoint y: 318, endPoint x: 1062, endPoint y: 323, distance: 131.4
click at [1062, 323] on div "Email brandi.barnec@yahoo.com" at bounding box center [1144, 317] width 194 height 40
copy span "brandi.barnec@yahoo.com"
drag, startPoint x: 984, startPoint y: 27, endPoint x: 870, endPoint y: 25, distance: 114.1
click at [870, 25] on div "[PERSON_NAME]" at bounding box center [945, 22] width 153 height 23
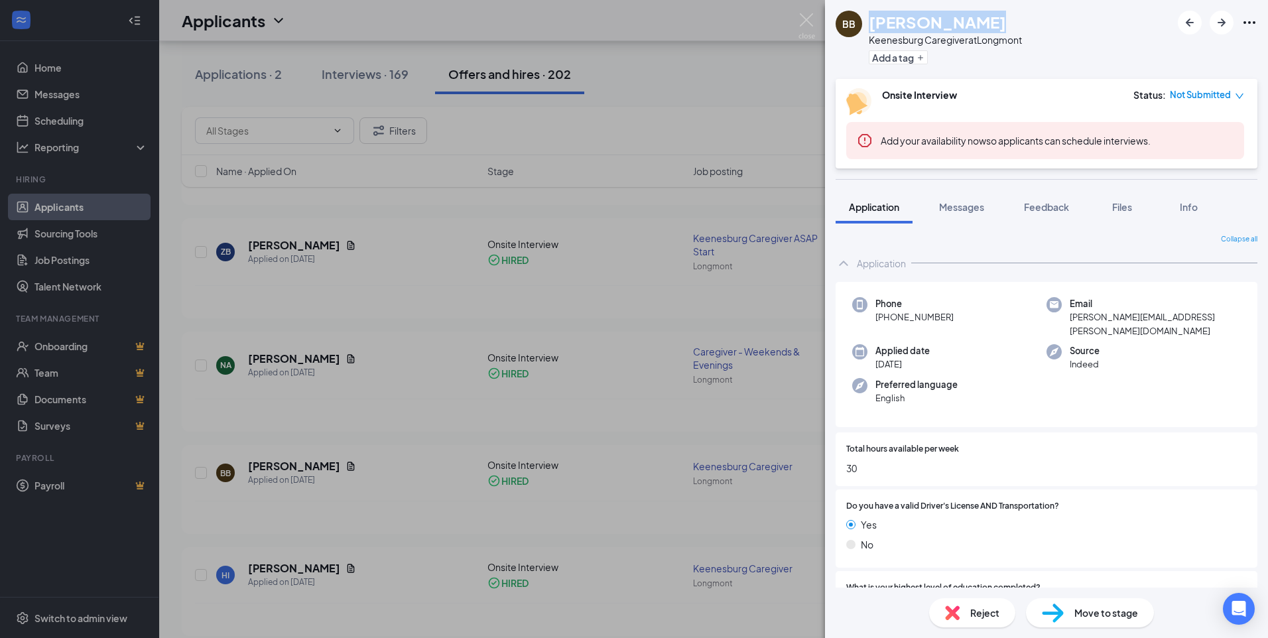
copy h1 "[PERSON_NAME]"
click at [806, 21] on img at bounding box center [807, 26] width 17 height 26
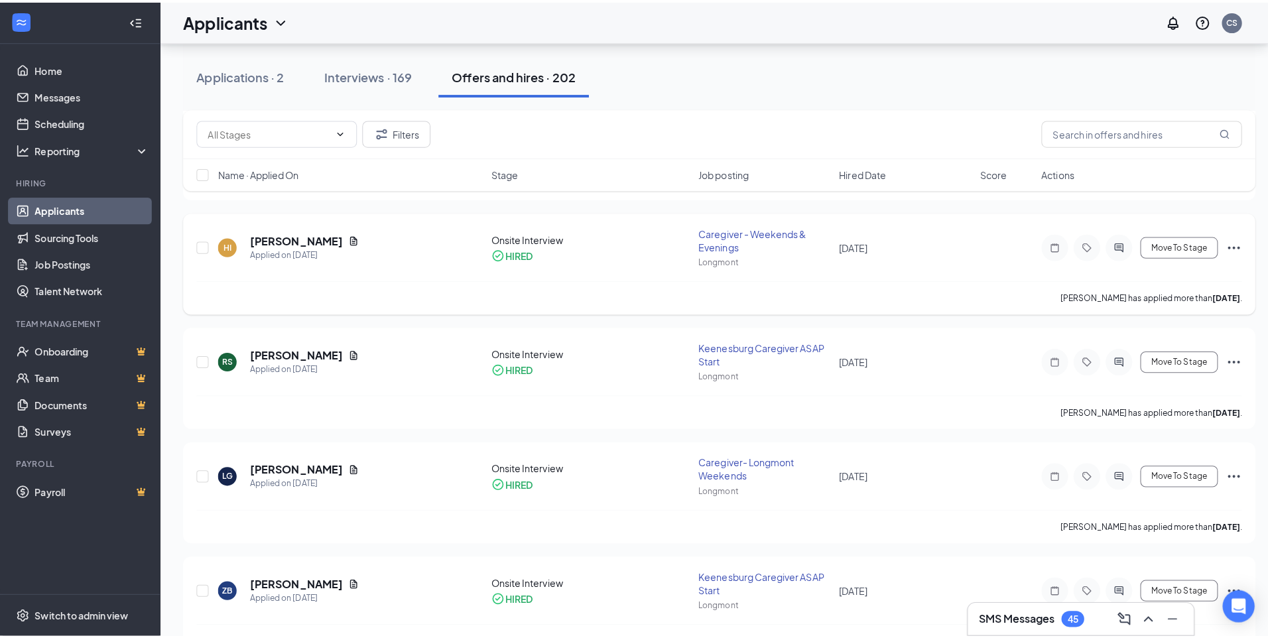
scroll to position [920, 0]
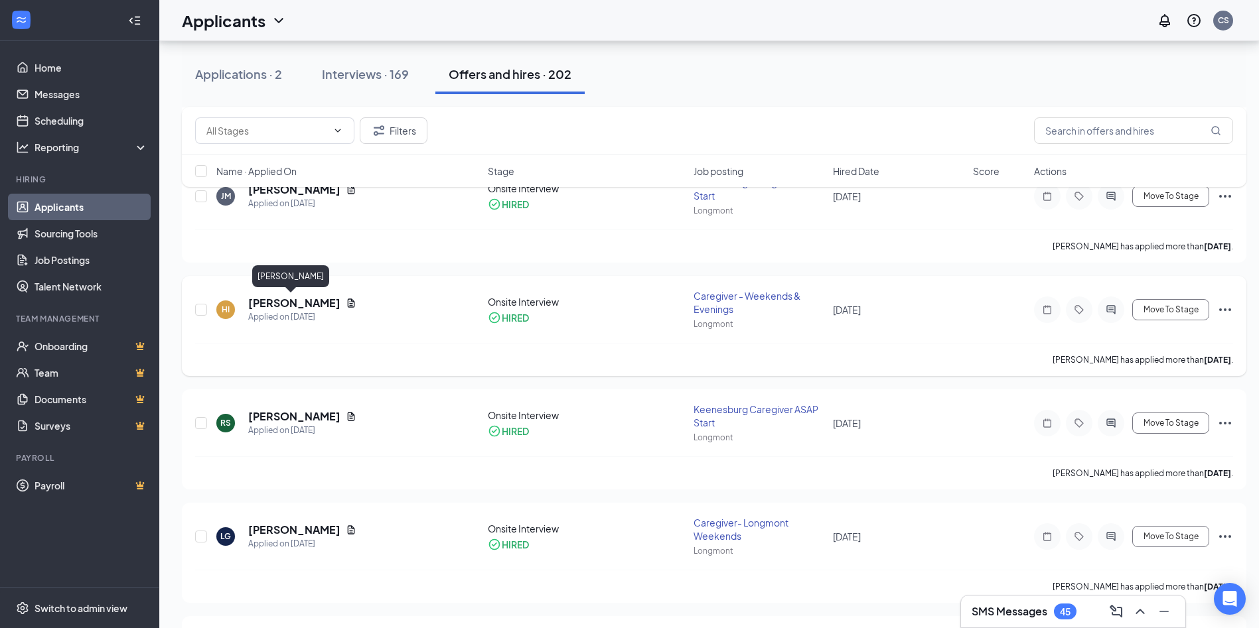
click at [279, 307] on h5 "[PERSON_NAME]" at bounding box center [294, 303] width 92 height 15
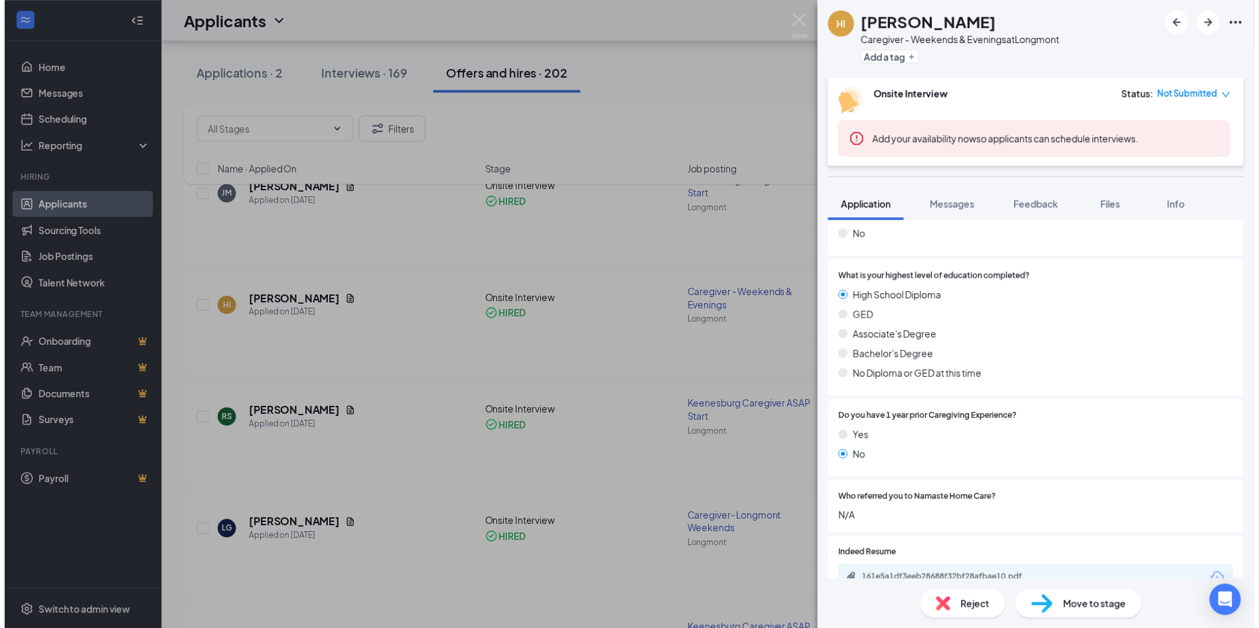
scroll to position [448, 0]
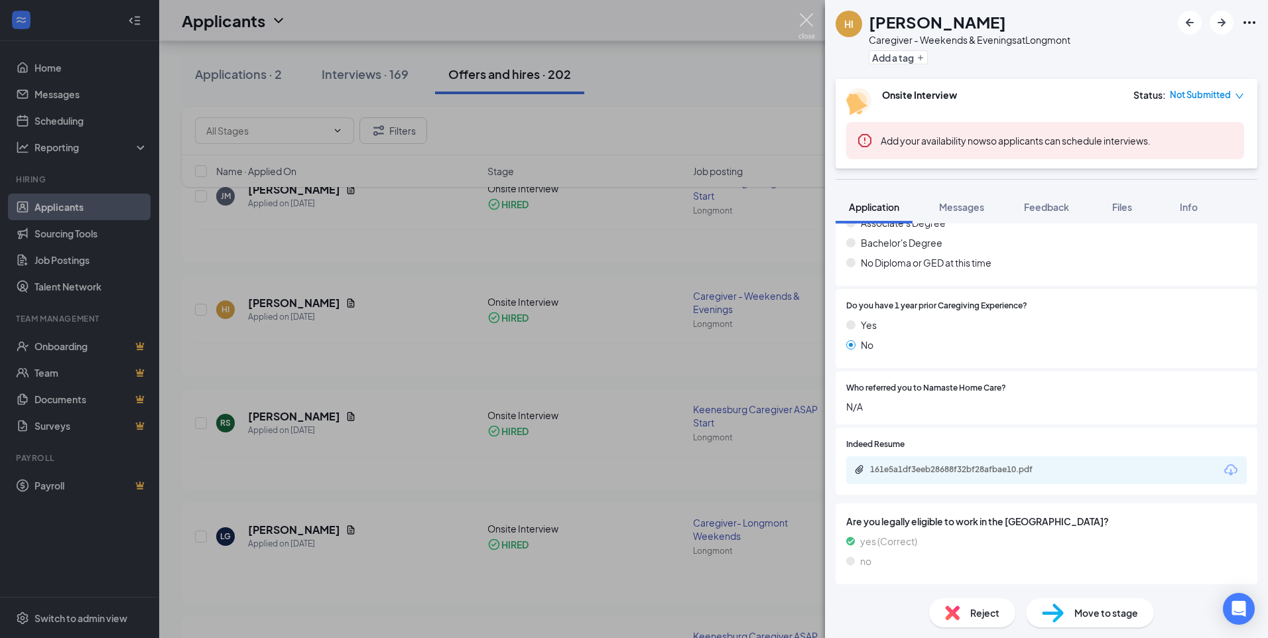
click at [805, 28] on img at bounding box center [807, 26] width 17 height 26
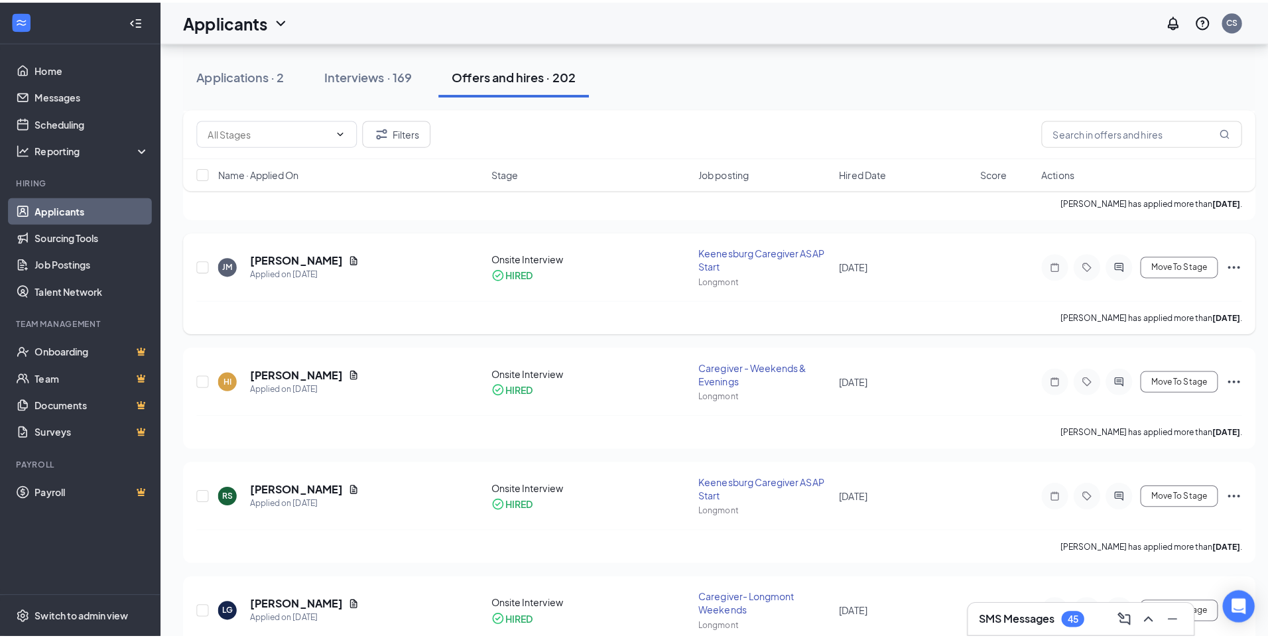
scroll to position [854, 0]
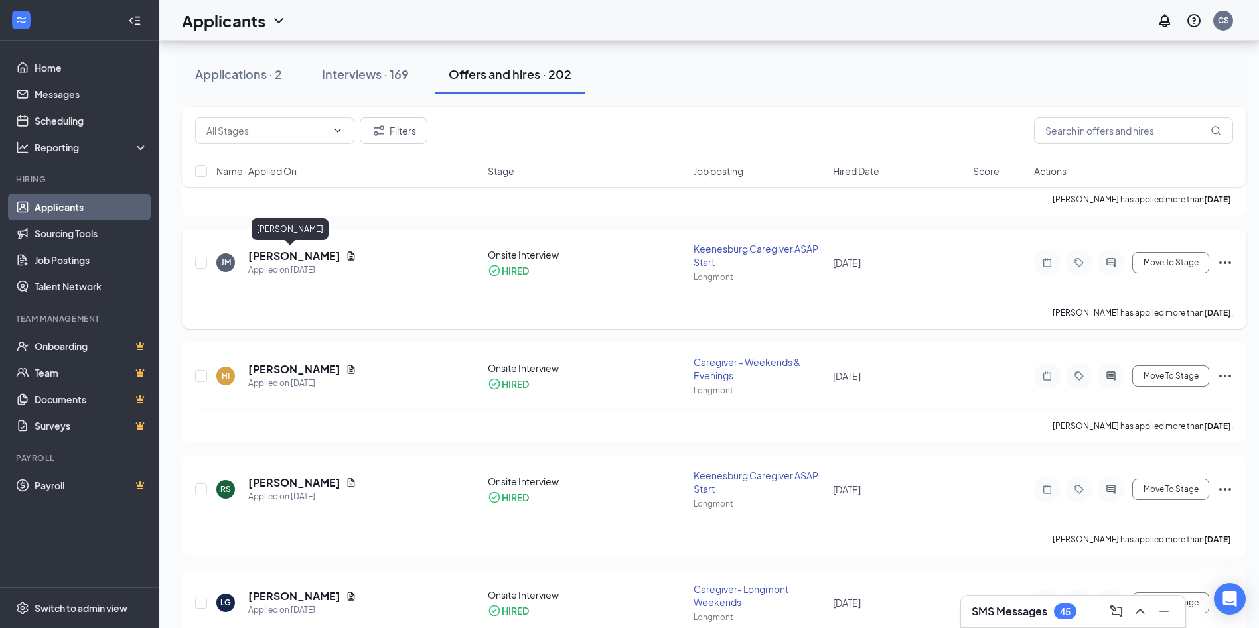
click at [272, 251] on h5 "[PERSON_NAME]" at bounding box center [294, 256] width 92 height 15
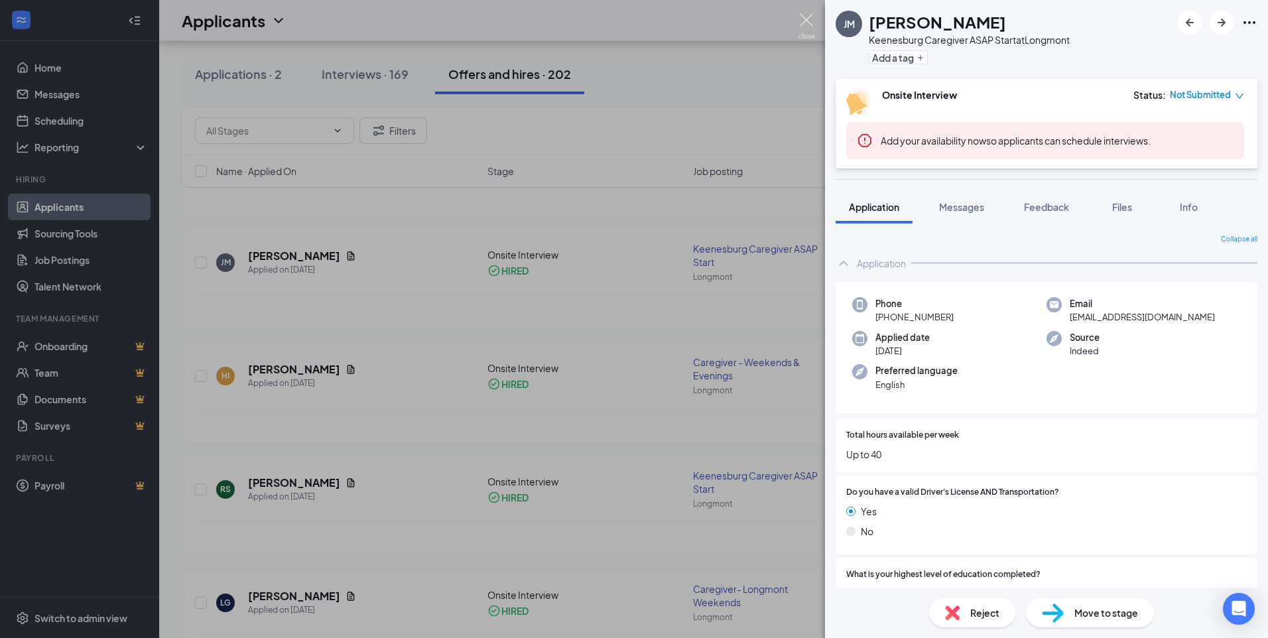
click at [807, 20] on img at bounding box center [807, 26] width 17 height 26
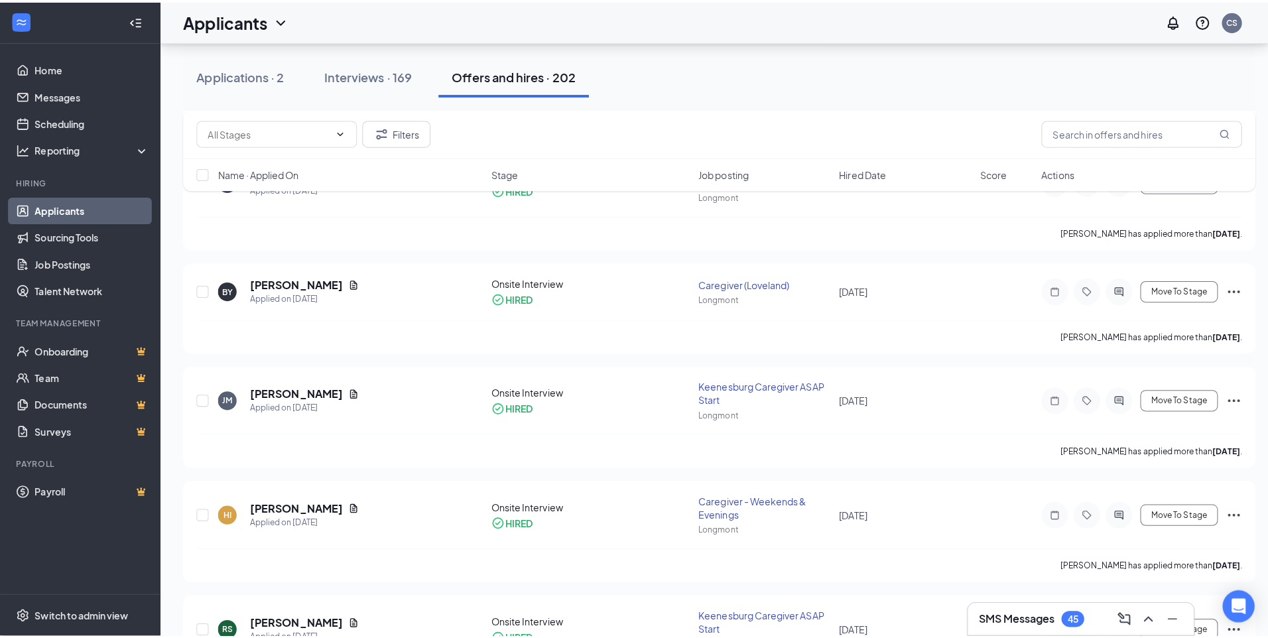
scroll to position [655, 0]
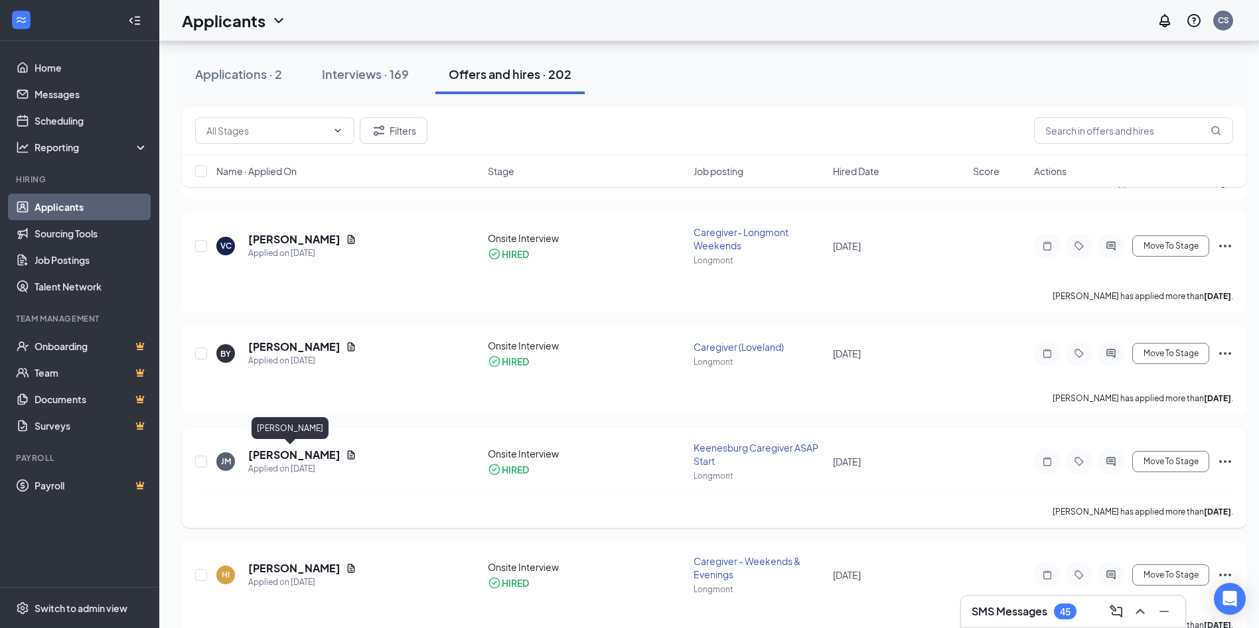
click at [285, 456] on h5 "[PERSON_NAME]" at bounding box center [294, 455] width 92 height 15
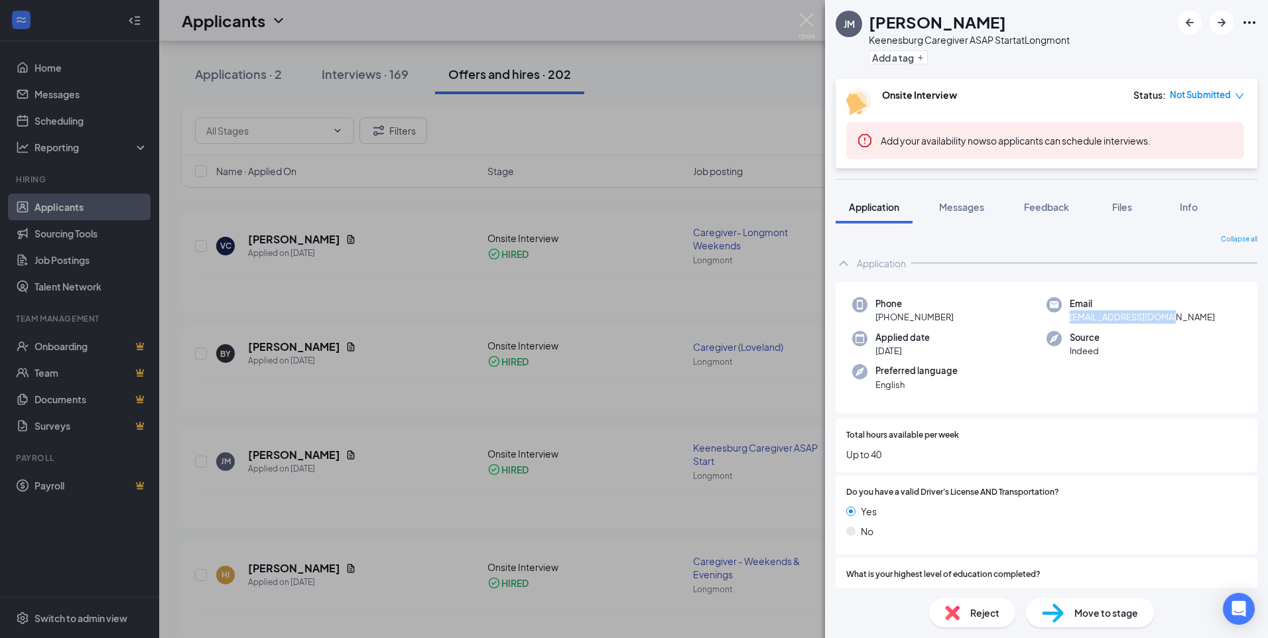
drag, startPoint x: 1180, startPoint y: 317, endPoint x: 1059, endPoint y: 324, distance: 120.3
click at [1059, 324] on div "Email [EMAIL_ADDRESS][DOMAIN_NAME]" at bounding box center [1144, 310] width 194 height 27
copy span "[EMAIL_ADDRESS][DOMAIN_NAME]"
drag, startPoint x: 872, startPoint y: 25, endPoint x: 969, endPoint y: 25, distance: 96.2
click at [864, 22] on div "[PERSON_NAME] Keenesburg Caregiver ASAP Start at [GEOGRAPHIC_DATA] a tag" at bounding box center [953, 40] width 234 height 58
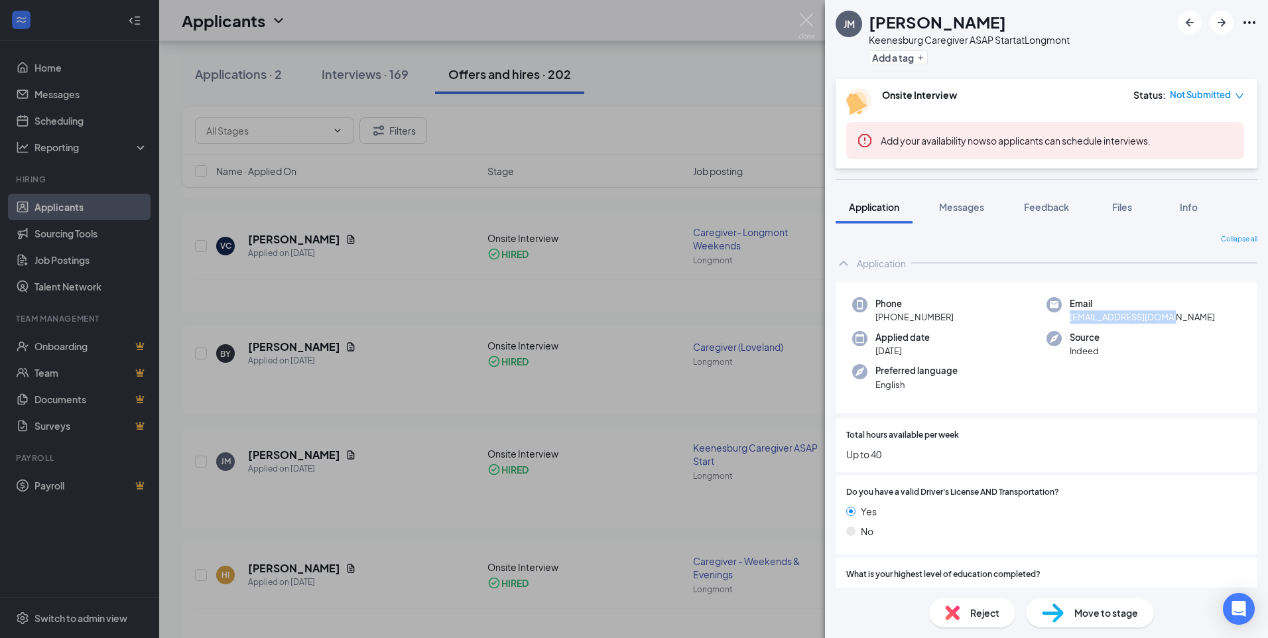
click at [969, 25] on div "[PERSON_NAME]" at bounding box center [969, 22] width 201 height 23
drag, startPoint x: 969, startPoint y: 25, endPoint x: 867, endPoint y: 21, distance: 101.6
click at [968, 23] on div "[PERSON_NAME]" at bounding box center [969, 22] width 201 height 23
click at [867, 21] on div "[PERSON_NAME] Keenesburg Caregiver ASAP Start at [GEOGRAPHIC_DATA] a tag" at bounding box center [953, 40] width 234 height 58
click at [1042, 14] on div "[PERSON_NAME]" at bounding box center [969, 22] width 201 height 23
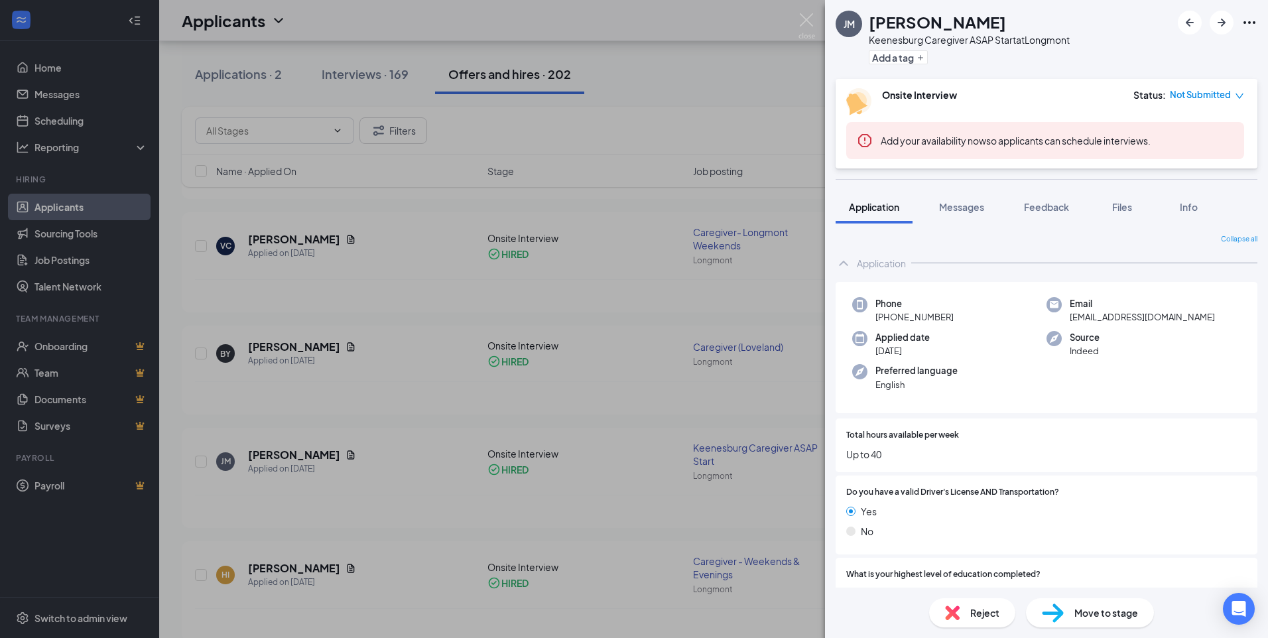
drag, startPoint x: 992, startPoint y: 19, endPoint x: 964, endPoint y: 17, distance: 27.9
click at [936, 19] on div "[PERSON_NAME]" at bounding box center [969, 22] width 201 height 23
click at [904, 20] on h1 "[PERSON_NAME]" at bounding box center [937, 22] width 137 height 23
click at [808, 18] on img at bounding box center [807, 26] width 17 height 26
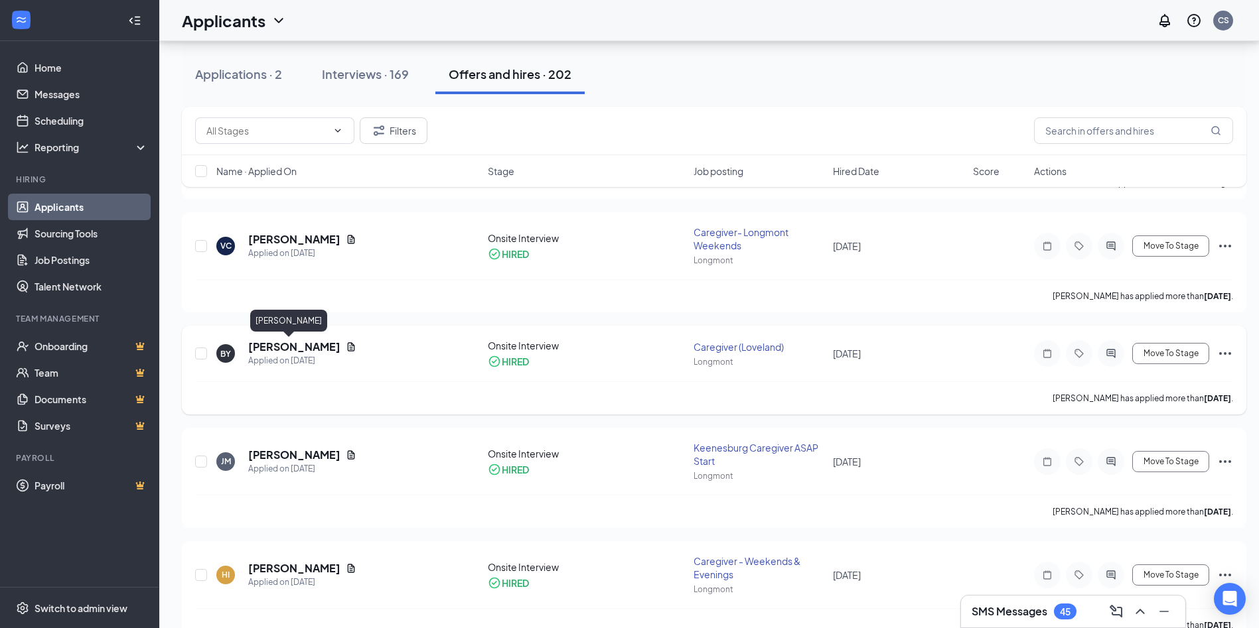
click at [271, 346] on h5 "[PERSON_NAME]" at bounding box center [294, 347] width 92 height 15
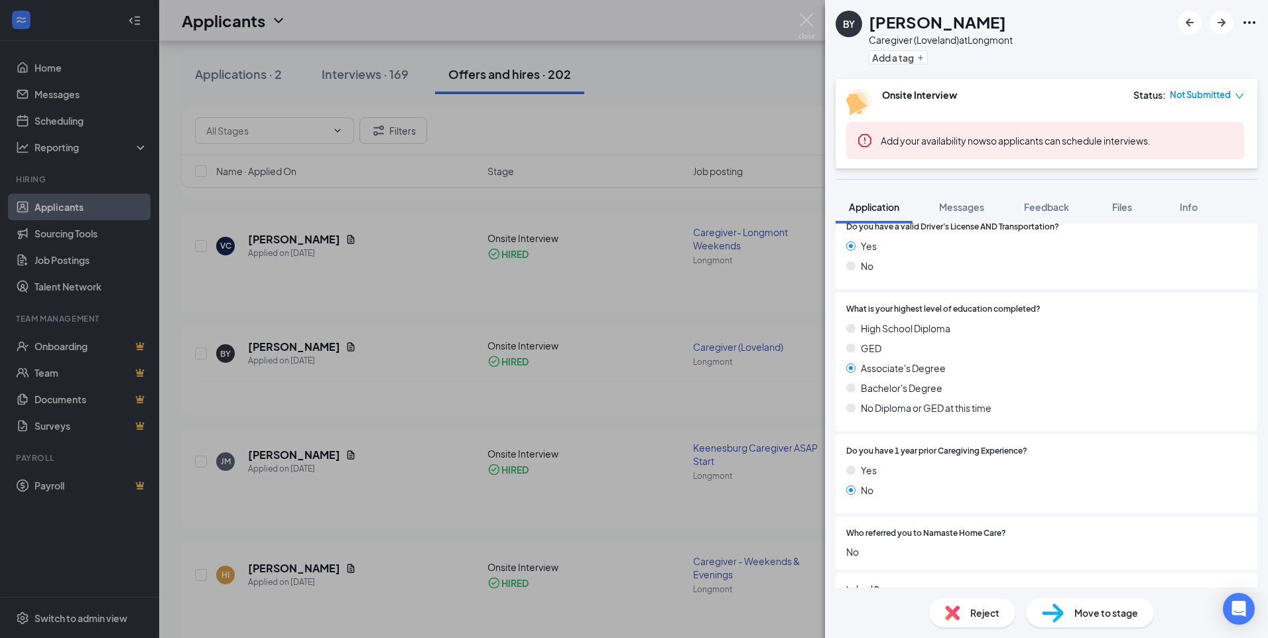
scroll to position [411, 0]
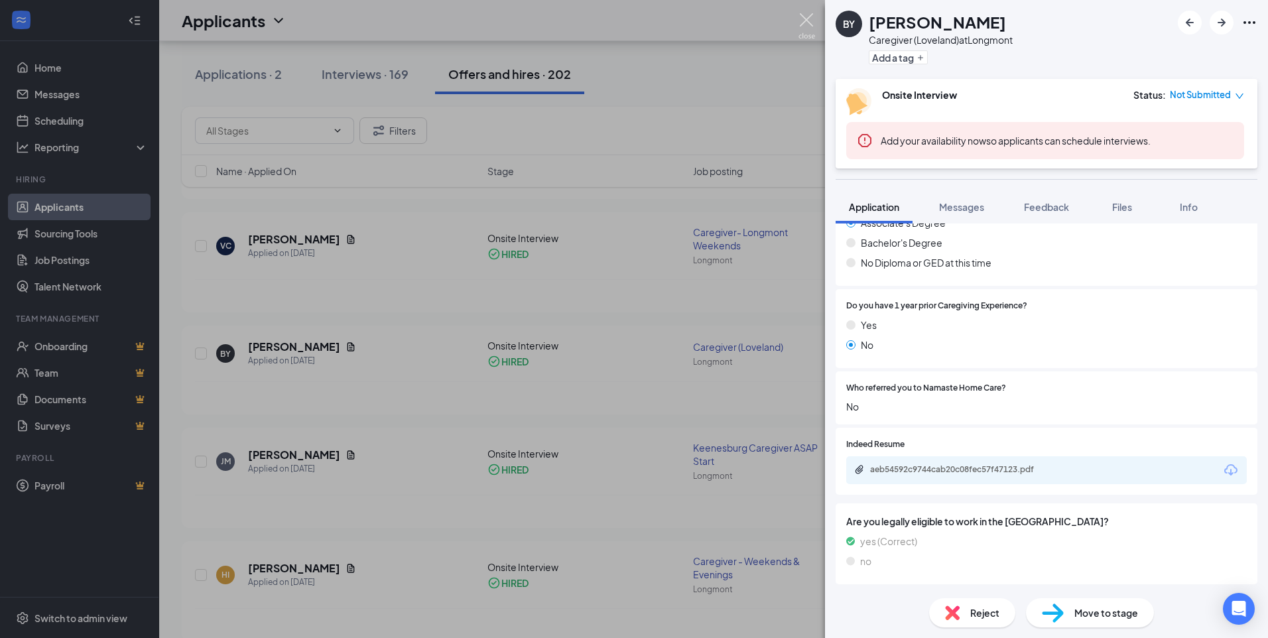
drag, startPoint x: 814, startPoint y: 23, endPoint x: 366, endPoint y: 452, distance: 620.8
click at [813, 22] on img at bounding box center [807, 26] width 17 height 26
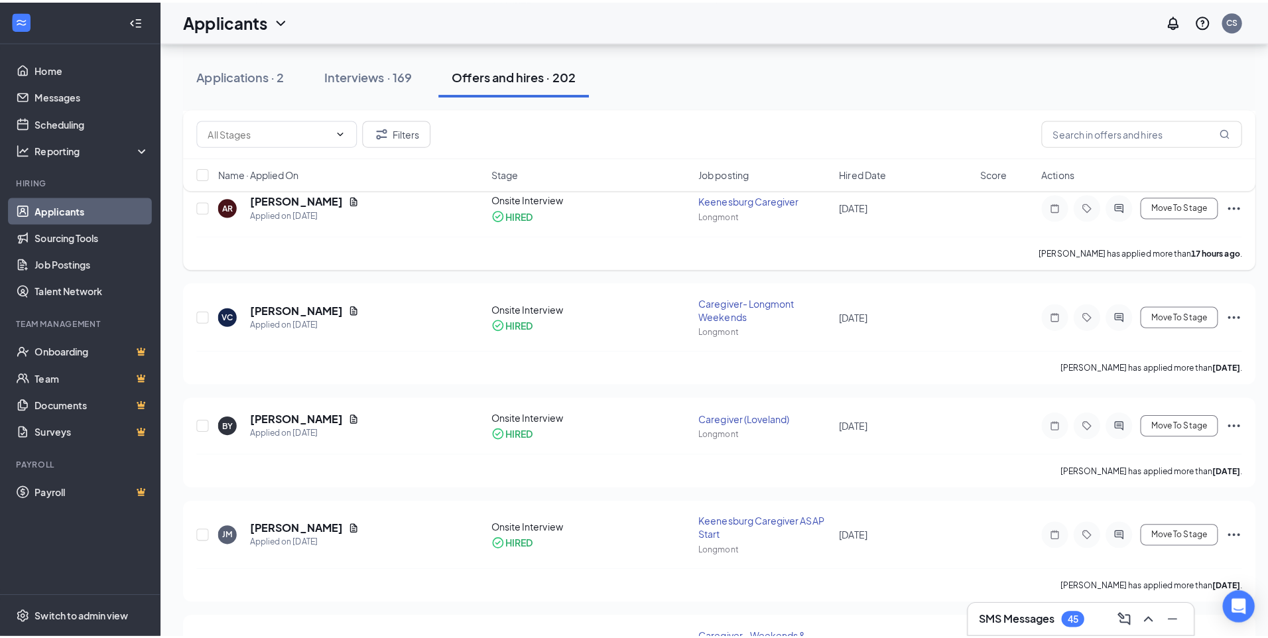
scroll to position [389, 0]
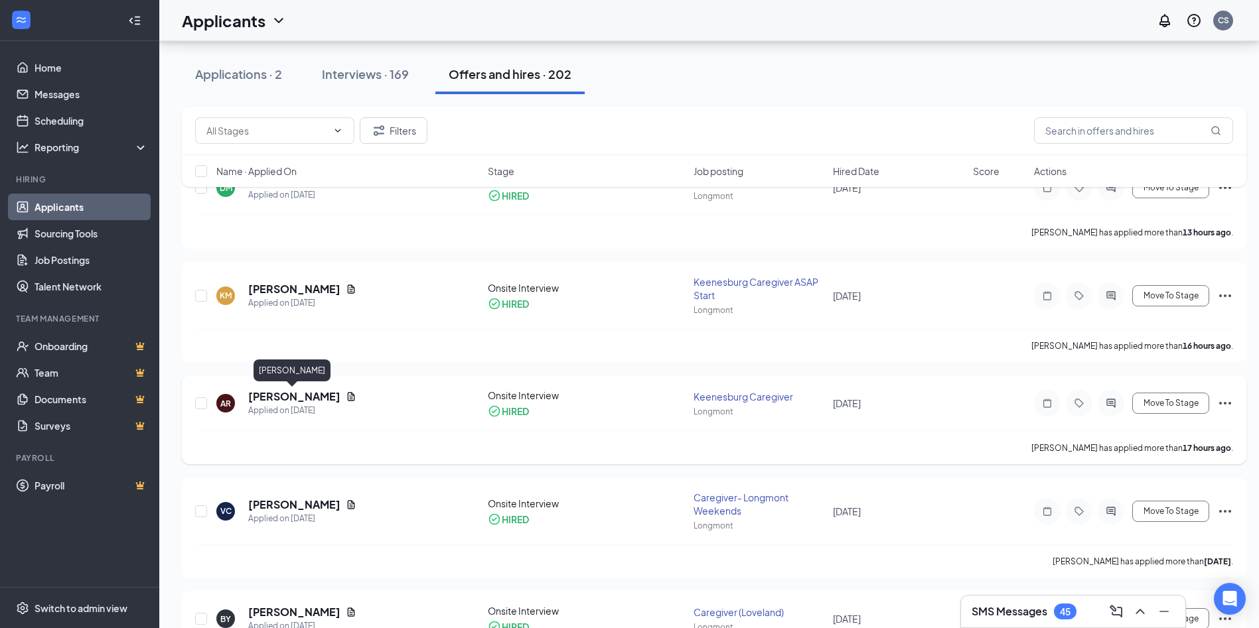
click at [272, 399] on h5 "[PERSON_NAME]" at bounding box center [294, 396] width 92 height 15
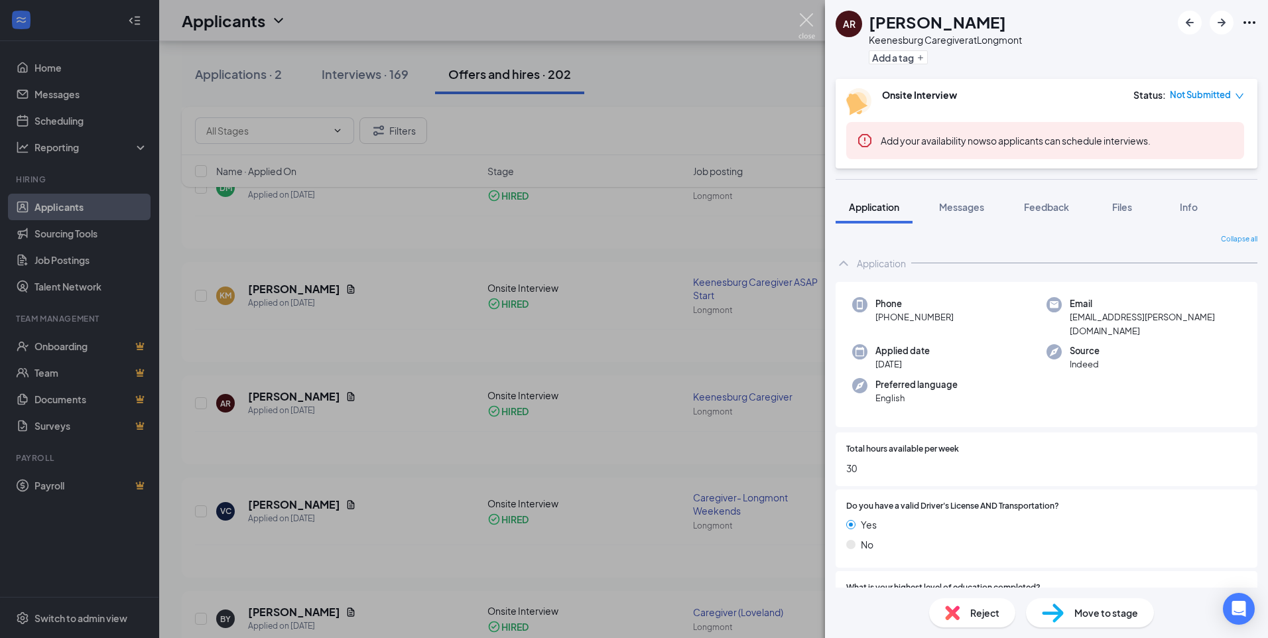
click at [807, 23] on img at bounding box center [807, 26] width 17 height 26
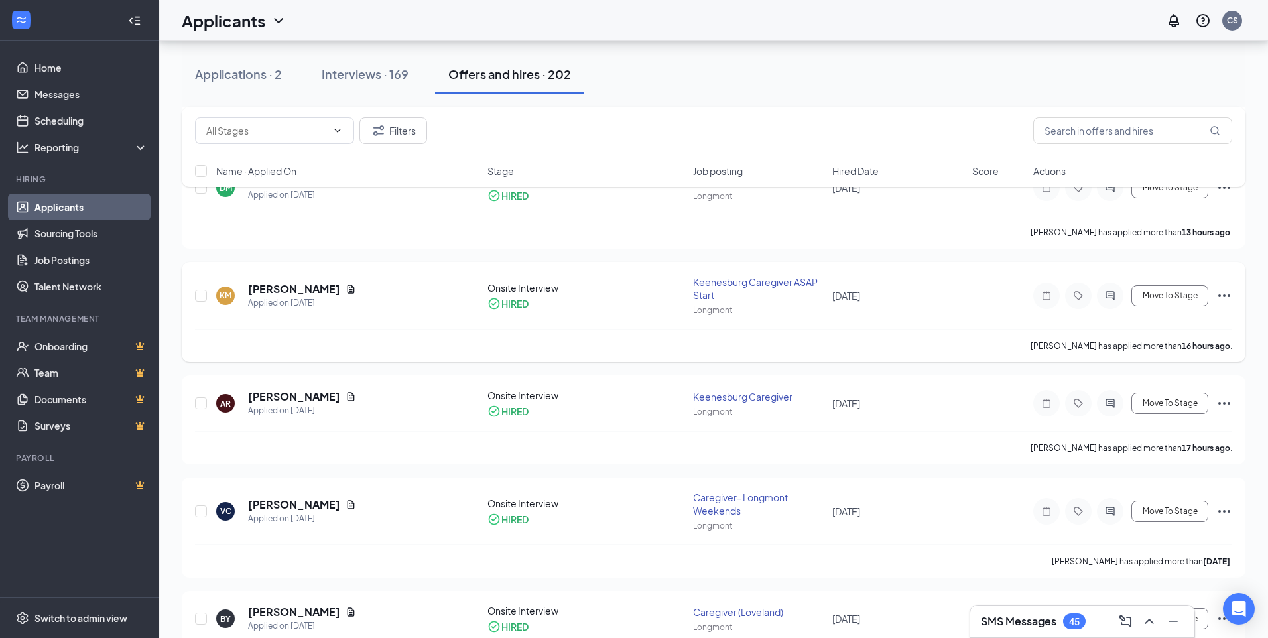
scroll to position [190, 0]
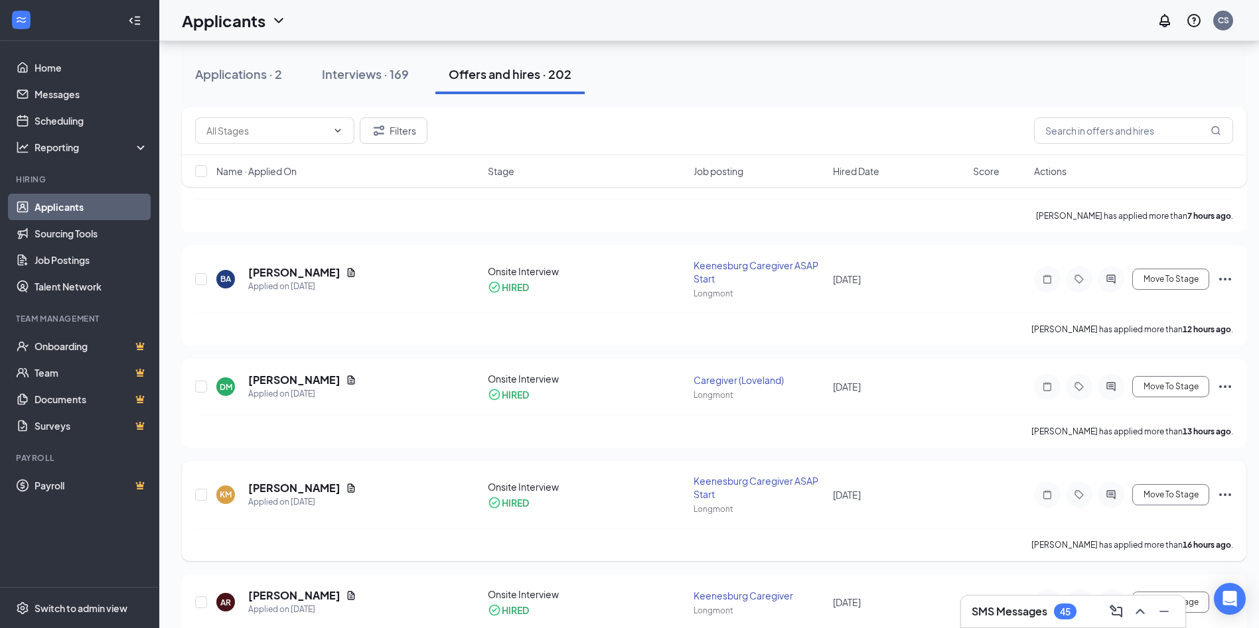
click at [320, 485] on h5 "[PERSON_NAME]" at bounding box center [294, 488] width 92 height 15
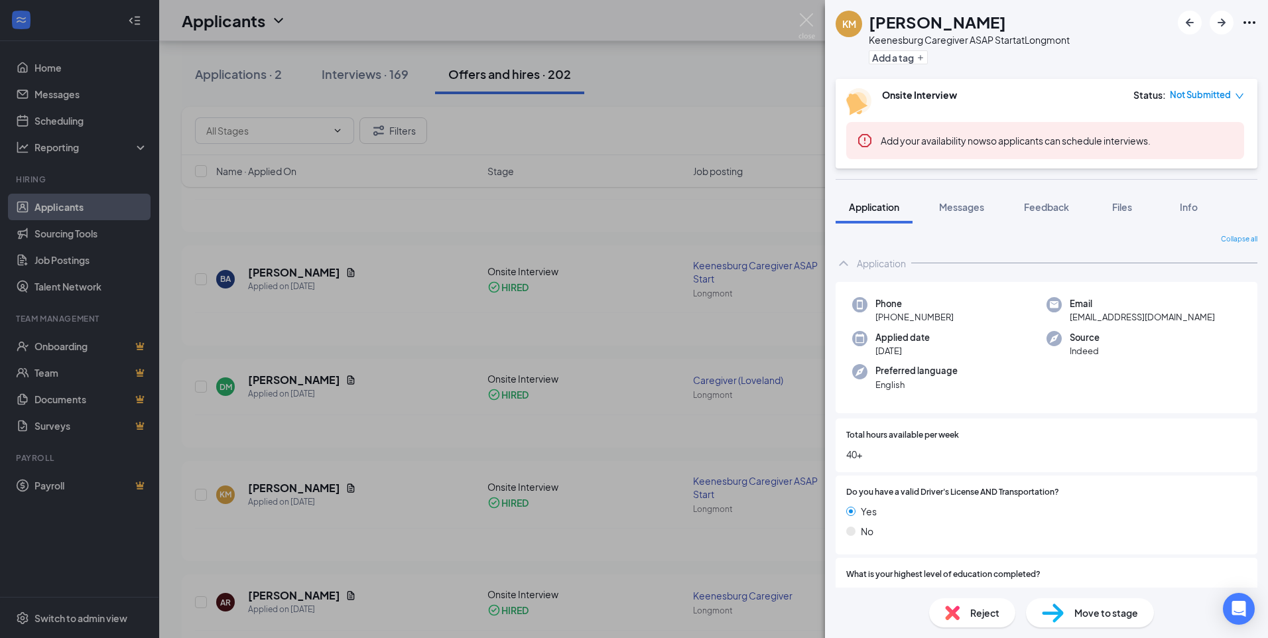
scroll to position [199, 0]
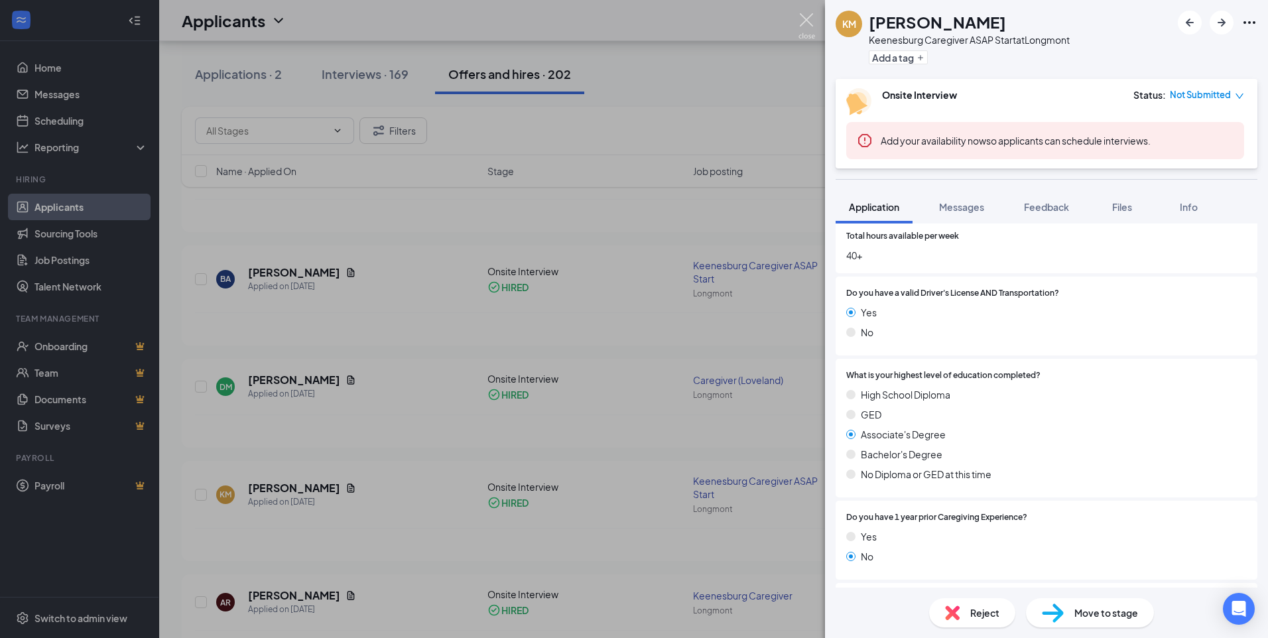
click at [802, 22] on img at bounding box center [807, 26] width 17 height 26
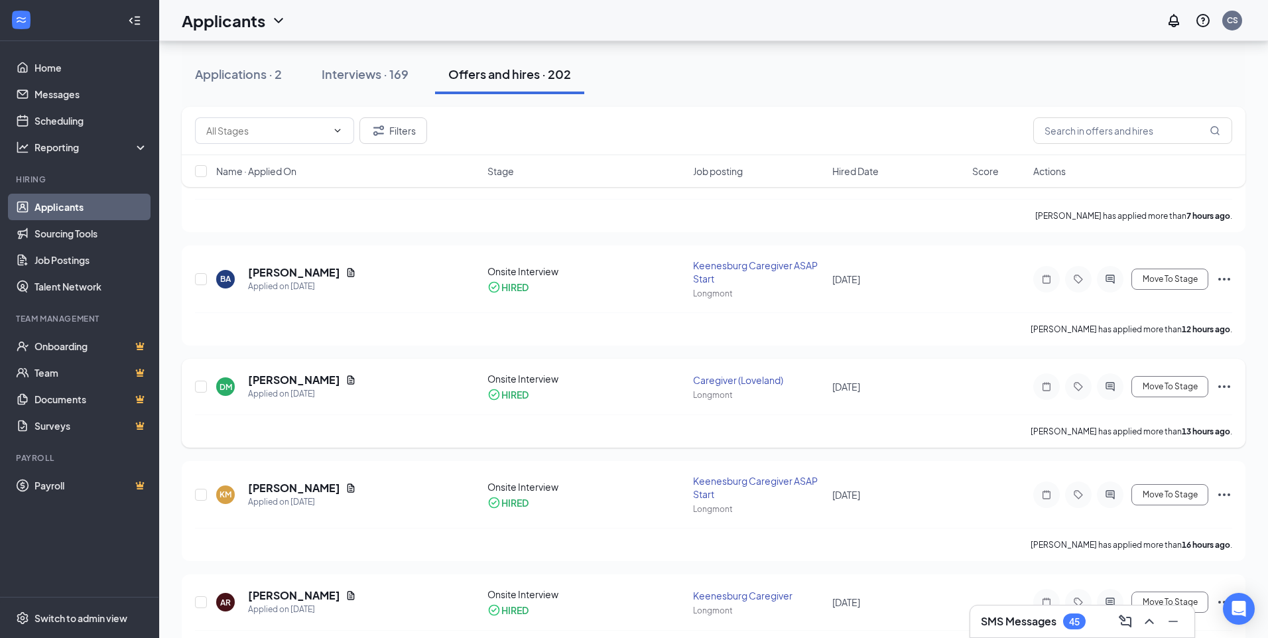
click at [267, 379] on h5 "[PERSON_NAME]" at bounding box center [294, 380] width 92 height 15
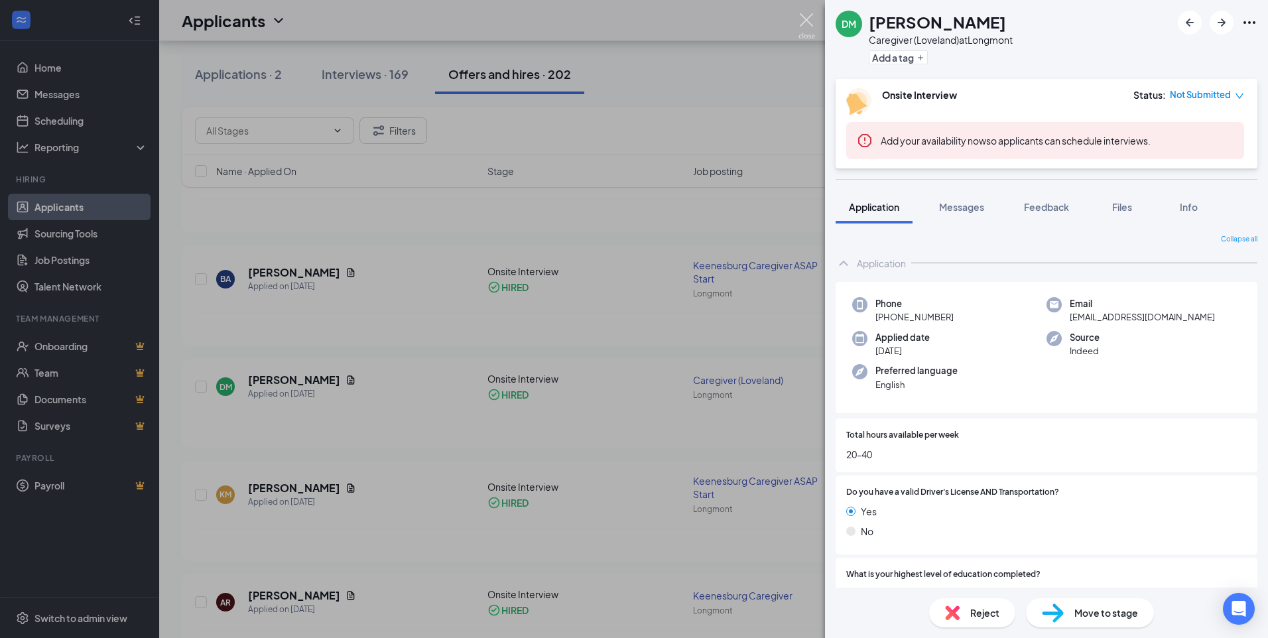
click at [809, 28] on img at bounding box center [807, 26] width 17 height 26
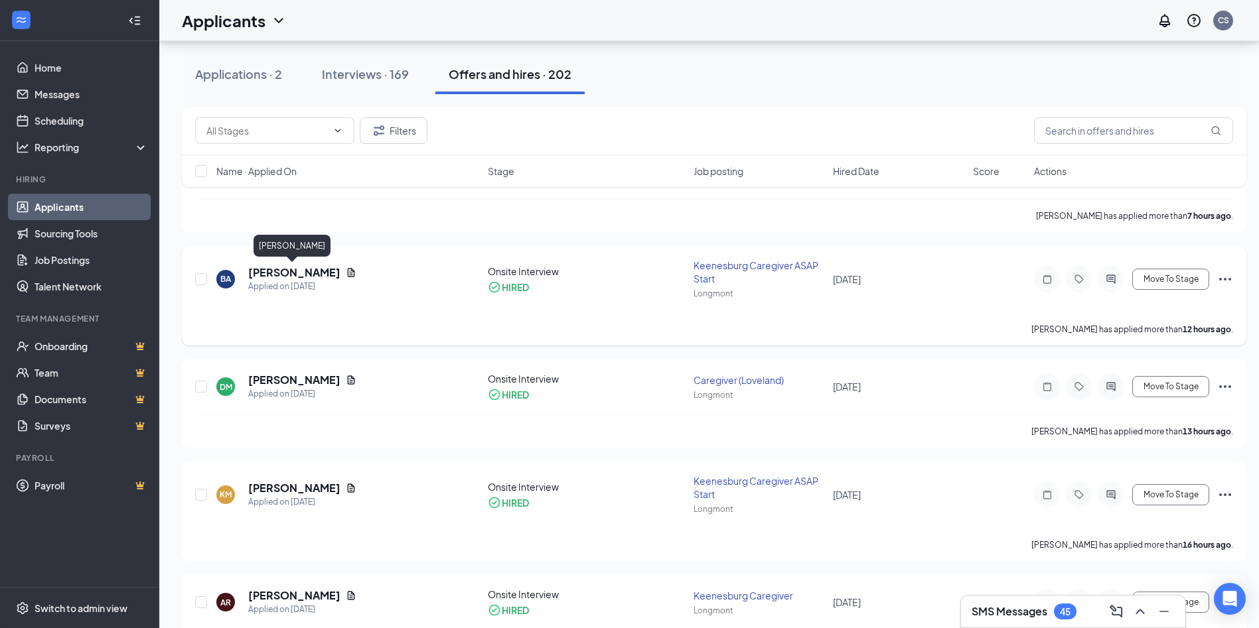
click at [265, 270] on h5 "[PERSON_NAME]" at bounding box center [294, 272] width 92 height 15
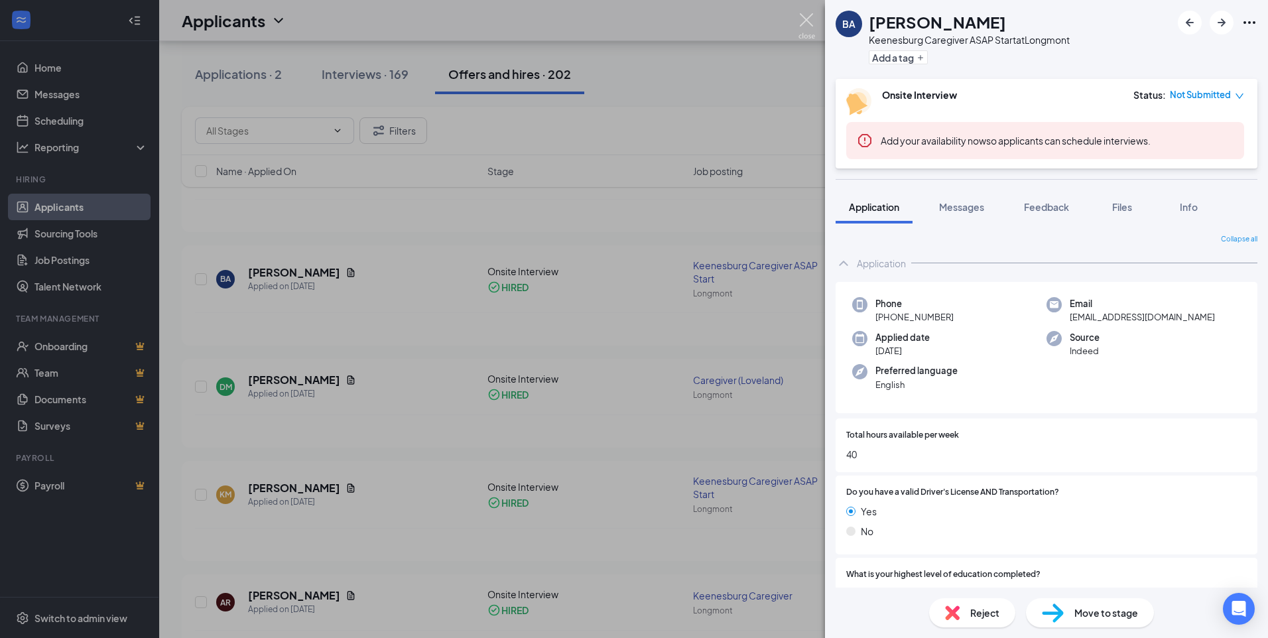
click at [803, 22] on img at bounding box center [807, 26] width 17 height 26
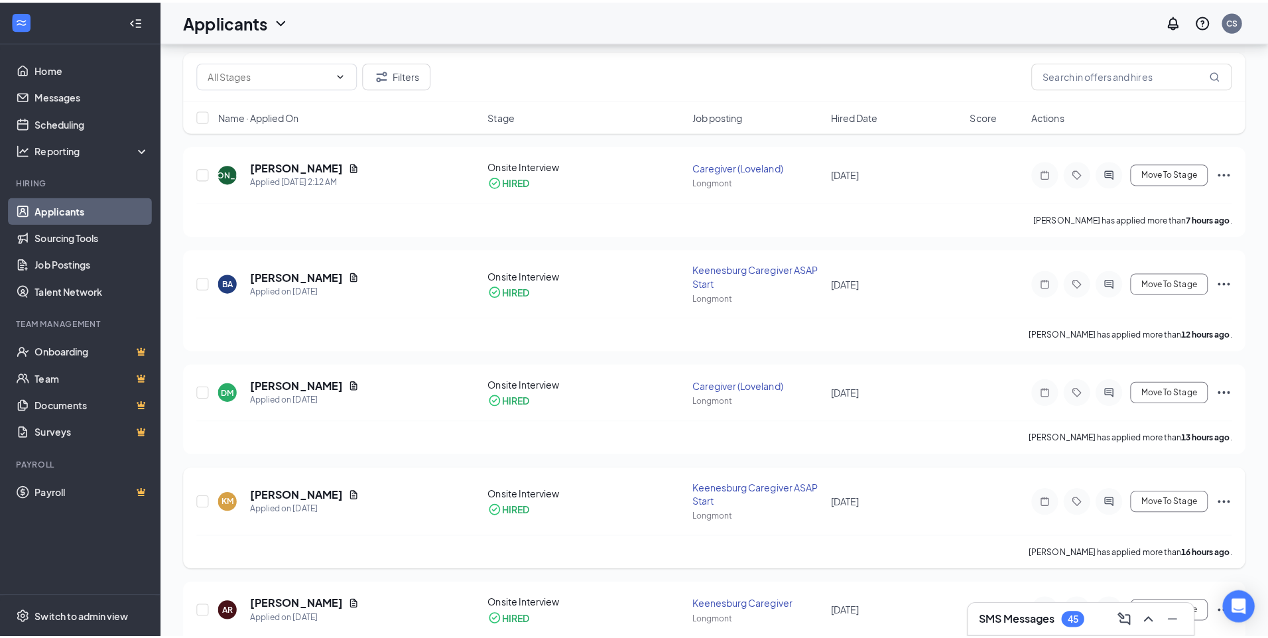
scroll to position [58, 0]
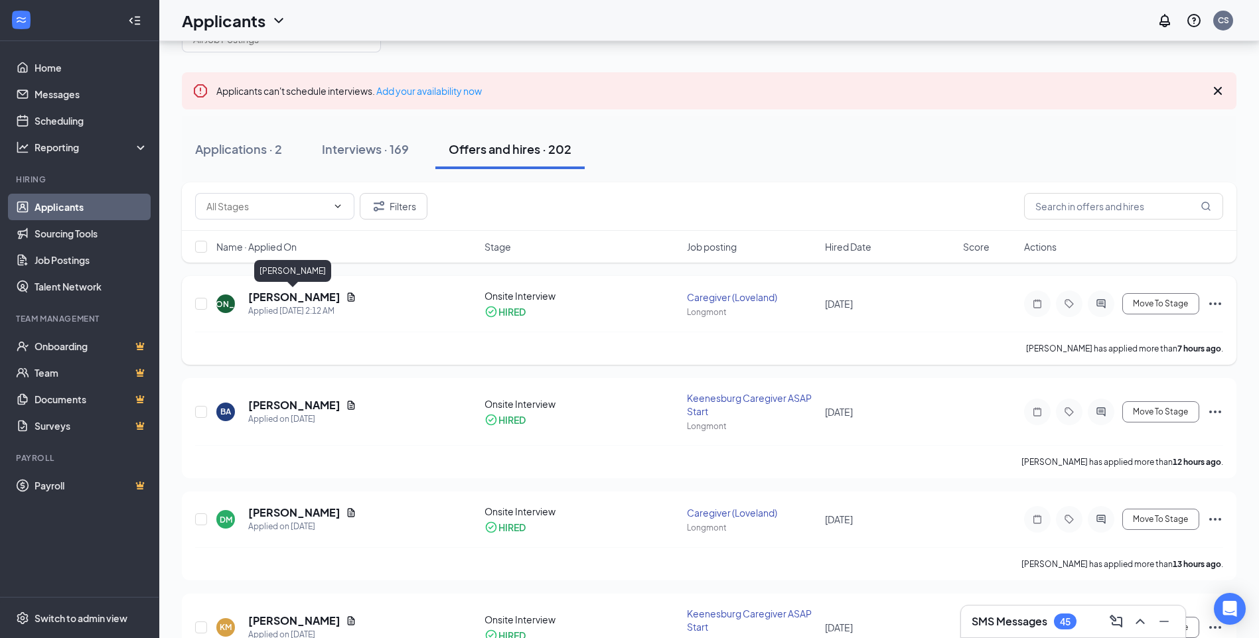
click at [312, 303] on h5 "[PERSON_NAME]" at bounding box center [294, 297] width 92 height 15
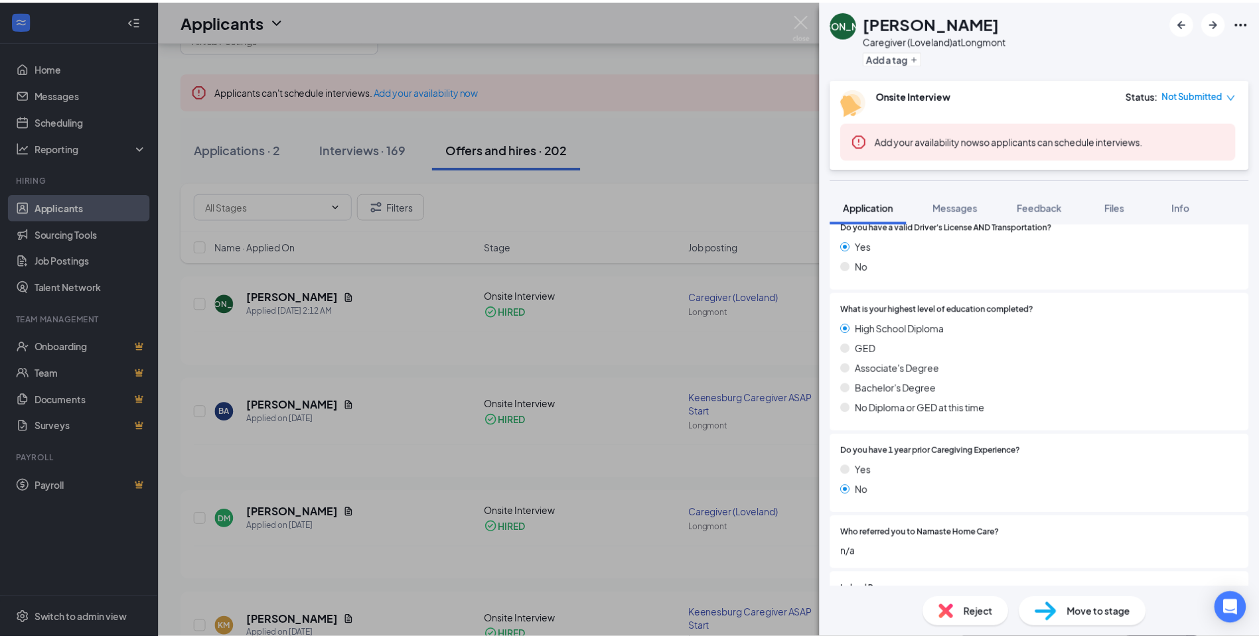
scroll to position [411, 0]
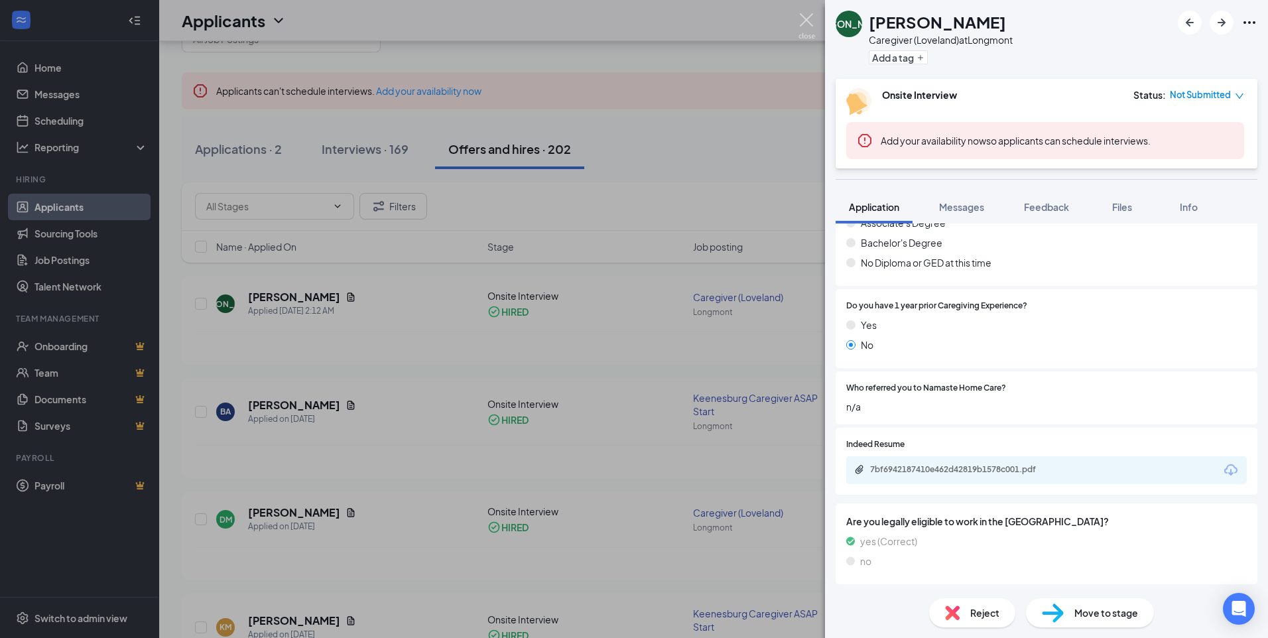
click at [809, 27] on img at bounding box center [807, 26] width 17 height 26
